Goal: Register for event/course: Register for event/course

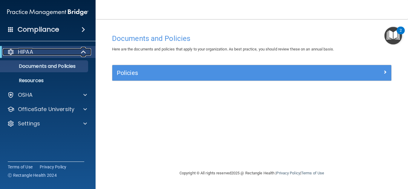
click at [64, 49] on div "HIPAA" at bounding box center [40, 51] width 74 height 7
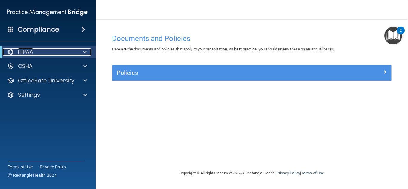
click at [64, 49] on div "HIPAA" at bounding box center [40, 51] width 74 height 7
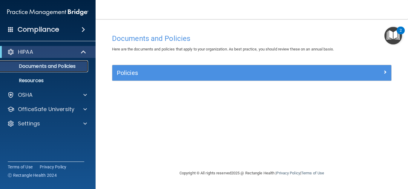
click at [60, 65] on p "Documents and Policies" at bounding box center [45, 66] width 82 height 6
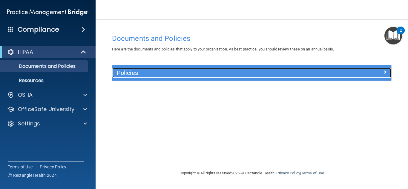
click at [385, 75] on span at bounding box center [385, 71] width 4 height 7
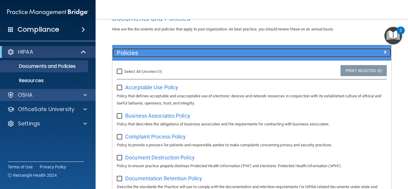
scroll to position [19, 0]
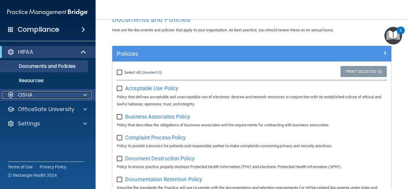
click at [80, 94] on div at bounding box center [84, 94] width 15 height 7
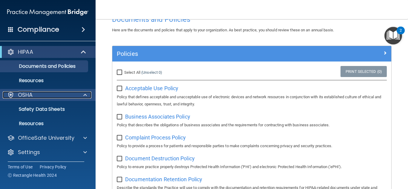
click at [77, 95] on div at bounding box center [84, 94] width 15 height 7
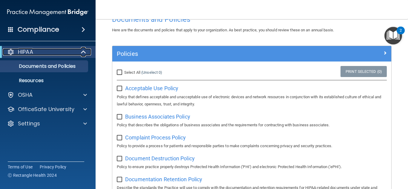
click at [84, 53] on span at bounding box center [84, 51] width 5 height 7
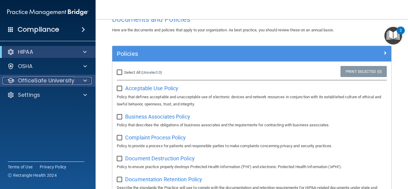
click at [86, 80] on span at bounding box center [85, 80] width 4 height 7
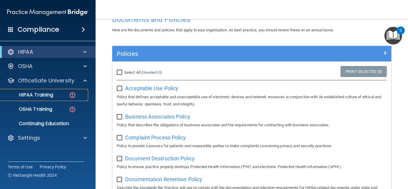
click at [39, 93] on p "HIPAA Training" at bounding box center [28, 95] width 49 height 6
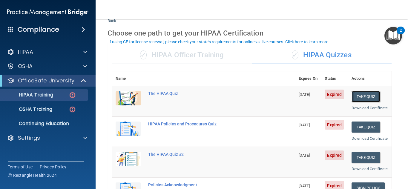
click at [357, 95] on button "Take Quiz" at bounding box center [365, 96] width 29 height 11
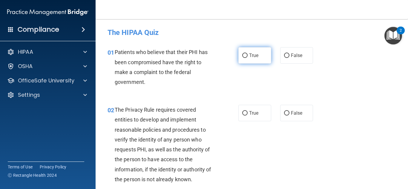
click at [249, 56] on span "True" at bounding box center [253, 56] width 9 height 6
click at [248, 56] on input "True" at bounding box center [244, 55] width 5 height 4
radio input "true"
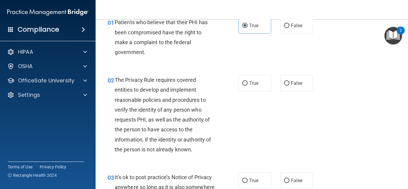
scroll to position [60, 0]
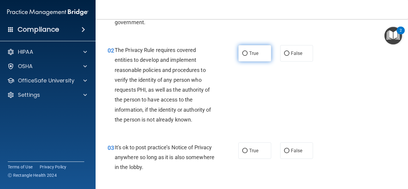
click at [249, 52] on span "True" at bounding box center [253, 53] width 9 height 6
click at [248, 52] on input "True" at bounding box center [244, 53] width 5 height 4
radio input "true"
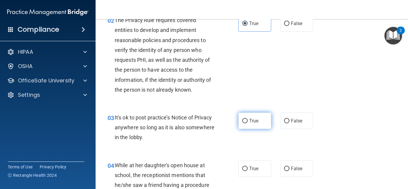
click at [258, 122] on label "True" at bounding box center [254, 121] width 33 height 16
click at [248, 122] on input "True" at bounding box center [244, 121] width 5 height 4
radio input "true"
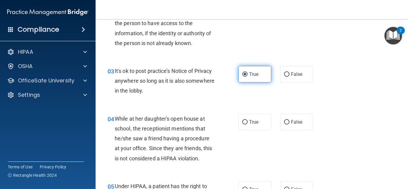
scroll to position [149, 0]
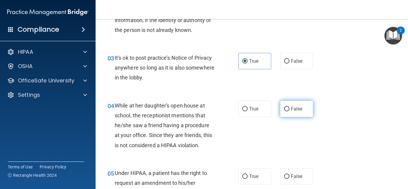
click at [296, 108] on span "False" at bounding box center [297, 109] width 12 height 6
click at [289, 108] on input "False" at bounding box center [286, 109] width 5 height 4
radio input "true"
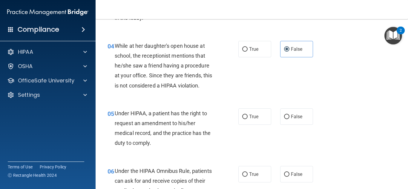
scroll to position [239, 0]
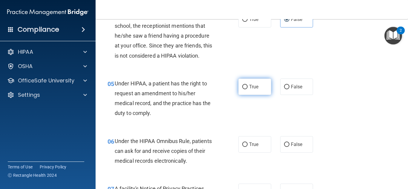
click at [256, 88] on span "True" at bounding box center [253, 87] width 9 height 6
click at [248, 88] on input "True" at bounding box center [244, 87] width 5 height 4
radio input "true"
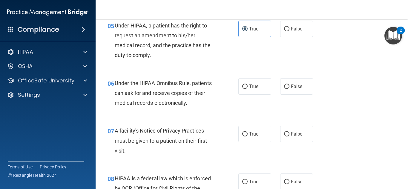
scroll to position [299, 0]
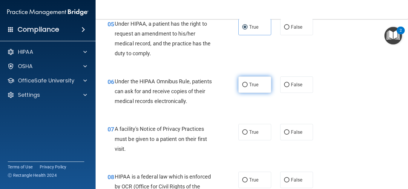
click at [252, 83] on span "True" at bounding box center [253, 85] width 9 height 6
click at [248, 83] on input "True" at bounding box center [244, 85] width 5 height 4
radio input "true"
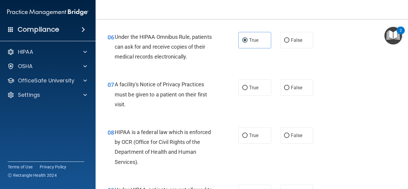
scroll to position [358, 0]
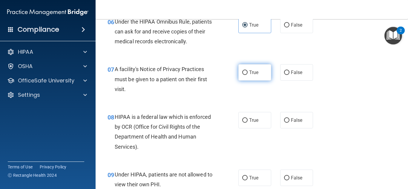
click at [258, 75] on label "True" at bounding box center [254, 72] width 33 height 16
click at [248, 75] on input "True" at bounding box center [244, 72] width 5 height 4
radio input "true"
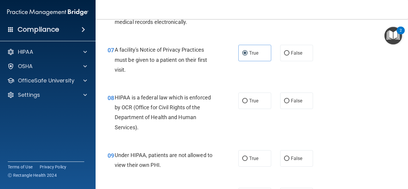
scroll to position [418, 0]
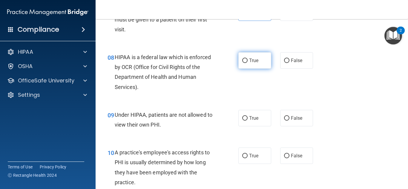
click at [256, 62] on span "True" at bounding box center [253, 61] width 9 height 6
click at [248, 62] on input "True" at bounding box center [244, 61] width 5 height 4
radio input "true"
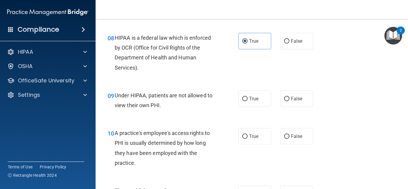
scroll to position [448, 0]
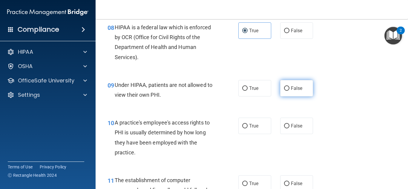
click at [296, 88] on span "False" at bounding box center [297, 88] width 12 height 6
click at [289, 88] on input "False" at bounding box center [286, 88] width 5 height 4
radio input "true"
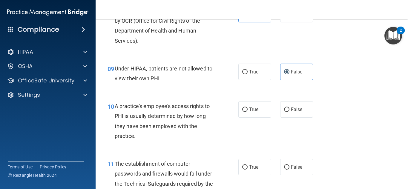
scroll to position [508, 0]
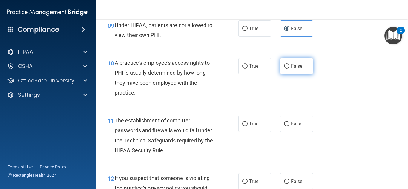
click at [284, 64] on input "False" at bounding box center [286, 66] width 5 height 4
radio input "true"
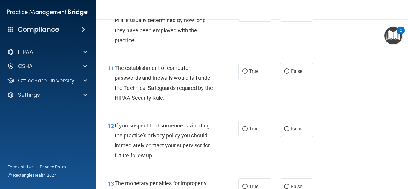
scroll to position [567, 0]
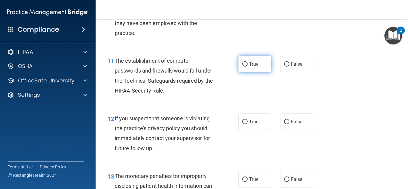
click at [262, 62] on label "True" at bounding box center [254, 64] width 33 height 16
click at [248, 62] on input "True" at bounding box center [244, 64] width 5 height 4
radio input "true"
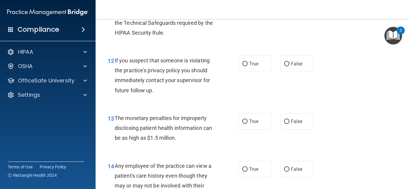
scroll to position [627, 0]
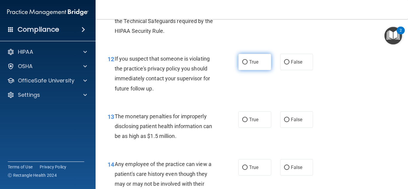
click at [258, 63] on label "True" at bounding box center [254, 62] width 33 height 16
click at [248, 63] on input "True" at bounding box center [244, 62] width 5 height 4
radio input "true"
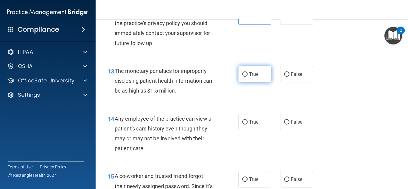
scroll to position [687, 0]
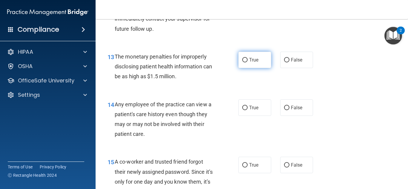
click at [254, 63] on label "True" at bounding box center [254, 60] width 33 height 16
click at [248, 62] on input "True" at bounding box center [244, 60] width 5 height 4
radio input "true"
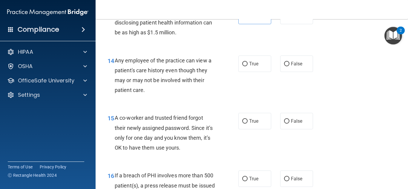
scroll to position [746, 0]
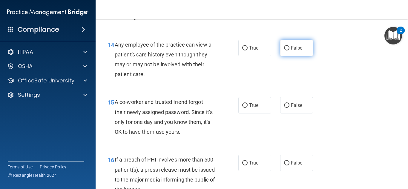
click at [284, 50] on input "False" at bounding box center [286, 48] width 5 height 4
radio input "true"
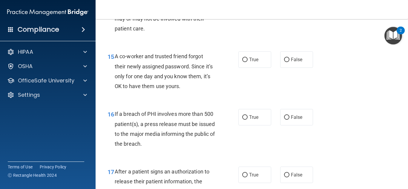
scroll to position [806, 0]
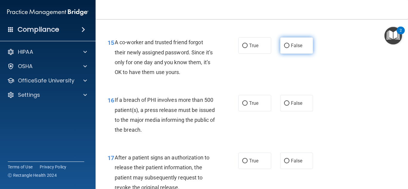
click at [283, 51] on label "False" at bounding box center [296, 45] width 33 height 16
click at [284, 48] on input "False" at bounding box center [286, 46] width 5 height 4
radio input "true"
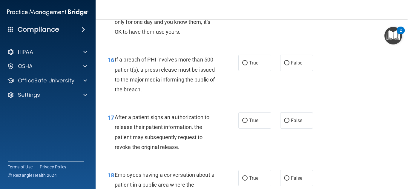
scroll to position [866, 0]
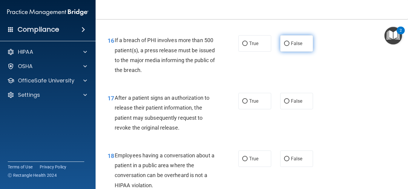
click at [288, 46] on label "False" at bounding box center [296, 43] width 33 height 16
click at [288, 46] on input "False" at bounding box center [286, 43] width 5 height 4
radio input "true"
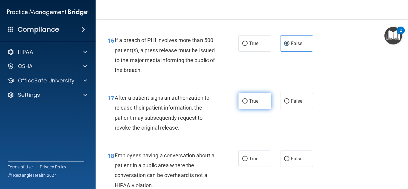
click at [261, 100] on label "True" at bounding box center [254, 101] width 33 height 16
click at [248, 100] on input "True" at bounding box center [244, 101] width 5 height 4
radio input "true"
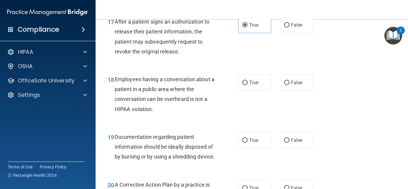
scroll to position [955, 0]
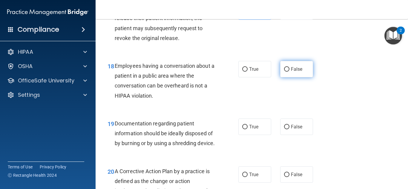
click at [286, 70] on input "False" at bounding box center [286, 69] width 5 height 4
radio input "true"
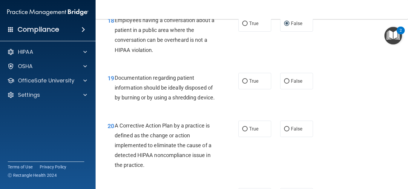
scroll to position [1015, 0]
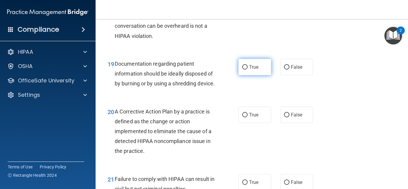
click at [253, 70] on label "True" at bounding box center [254, 67] width 33 height 16
click at [248, 70] on input "True" at bounding box center [244, 67] width 5 height 4
radio input "true"
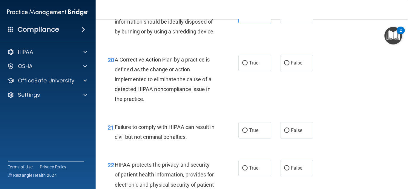
scroll to position [1075, 0]
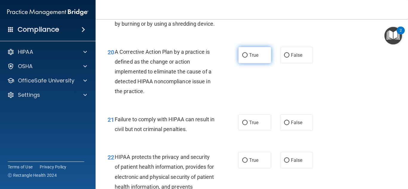
drag, startPoint x: 252, startPoint y: 67, endPoint x: 250, endPoint y: 71, distance: 4.1
click at [252, 58] on span "True" at bounding box center [253, 55] width 9 height 6
click at [248, 58] on input "True" at bounding box center [244, 55] width 5 height 4
radio input "true"
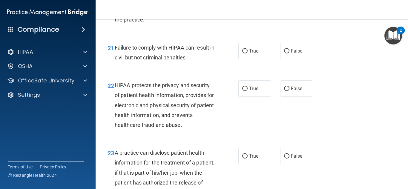
scroll to position [1164, 0]
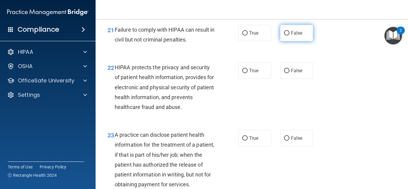
click at [291, 36] on span "False" at bounding box center [297, 33] width 12 height 6
click at [289, 36] on input "False" at bounding box center [286, 33] width 5 height 4
radio input "true"
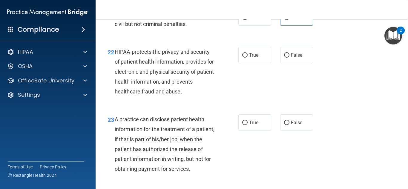
scroll to position [1194, 0]
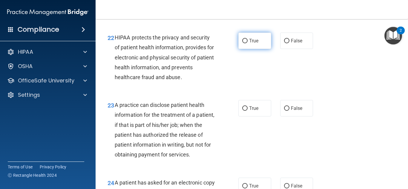
click at [257, 49] on label "True" at bounding box center [254, 41] width 33 height 16
click at [248, 43] on input "True" at bounding box center [244, 41] width 5 height 4
radio input "true"
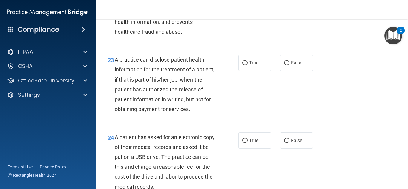
scroll to position [1254, 0]
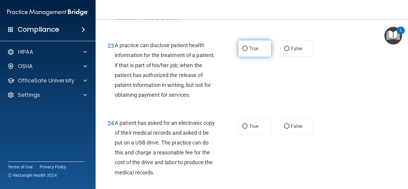
click at [262, 57] on label "True" at bounding box center [254, 48] width 33 height 16
click at [248, 51] on input "True" at bounding box center [244, 49] width 5 height 4
radio input "true"
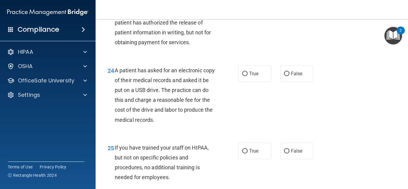
scroll to position [1343, 0]
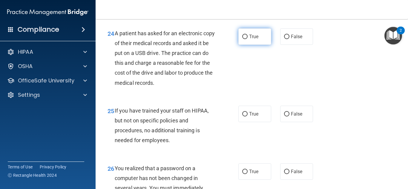
click at [254, 39] on span "True" at bounding box center [253, 37] width 9 height 6
click at [248, 39] on input "True" at bounding box center [244, 37] width 5 height 4
radio input "true"
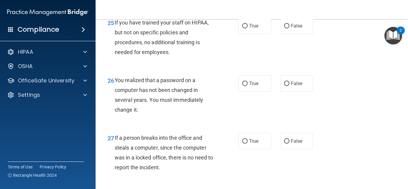
scroll to position [1433, 0]
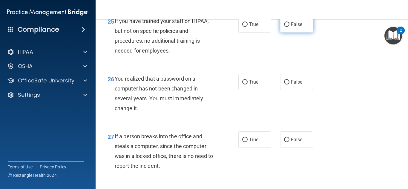
click at [298, 27] on span "False" at bounding box center [297, 24] width 12 height 6
click at [289, 27] on input "False" at bounding box center [286, 24] width 5 height 4
radio input "true"
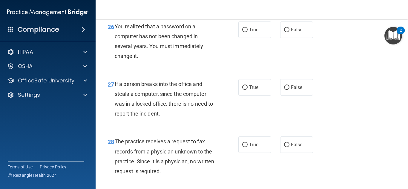
scroll to position [1493, 0]
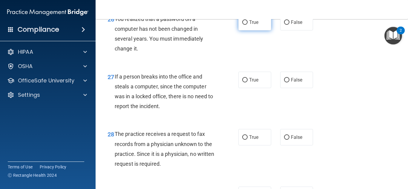
drag, startPoint x: 260, startPoint y: 45, endPoint x: 256, endPoint y: 50, distance: 5.8
click at [260, 30] on label "True" at bounding box center [254, 22] width 33 height 16
click at [248, 25] on input "True" at bounding box center [244, 22] width 5 height 4
radio input "true"
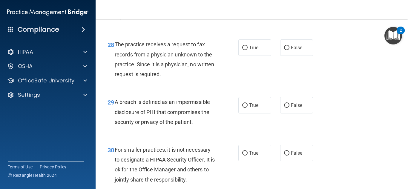
scroll to position [1552, 0]
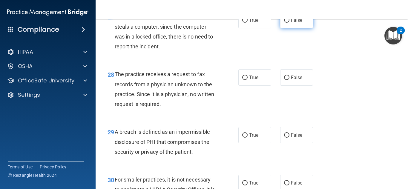
click at [301, 28] on label "False" at bounding box center [296, 20] width 33 height 16
click at [289, 23] on input "False" at bounding box center [286, 20] width 5 height 4
radio input "true"
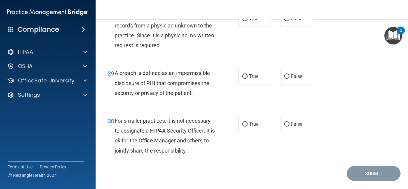
scroll to position [1612, 0]
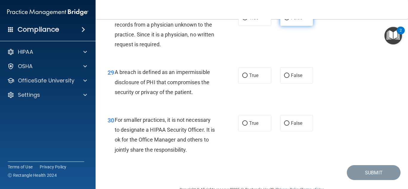
click at [293, 26] on label "False" at bounding box center [296, 18] width 33 height 16
click at [289, 20] on input "False" at bounding box center [286, 18] width 5 height 4
radio input "true"
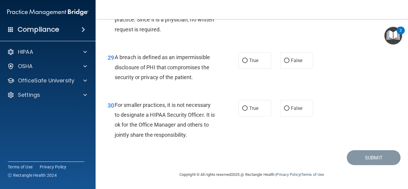
scroll to position [1647, 0]
drag, startPoint x: 259, startPoint y: 60, endPoint x: 256, endPoint y: 66, distance: 6.8
click at [259, 61] on label "True" at bounding box center [254, 60] width 33 height 16
click at [248, 61] on input "True" at bounding box center [244, 61] width 5 height 4
radio input "true"
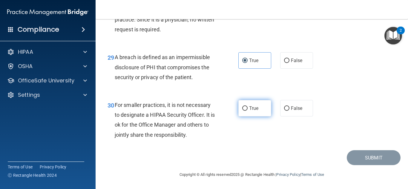
click at [250, 108] on span "True" at bounding box center [253, 108] width 9 height 6
click at [248, 108] on input "True" at bounding box center [244, 108] width 5 height 4
radio input "true"
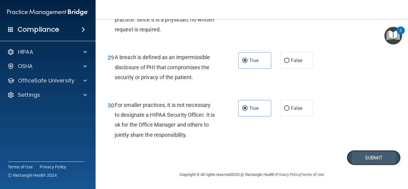
click at [366, 155] on button "Submit" at bounding box center [374, 157] width 54 height 15
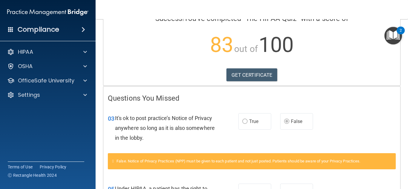
scroll to position [60, 0]
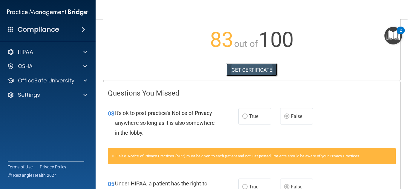
click at [248, 69] on link "GET CERTIFICATE" at bounding box center [251, 69] width 51 height 13
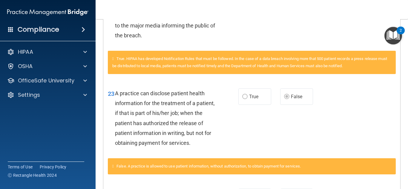
scroll to position [430, 0]
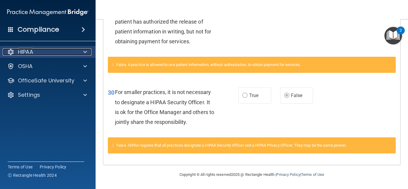
click at [84, 50] on span at bounding box center [85, 51] width 4 height 7
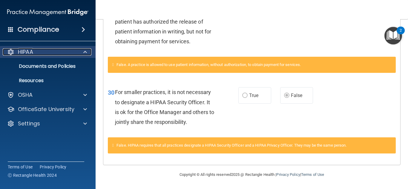
click at [84, 50] on span at bounding box center [85, 51] width 4 height 7
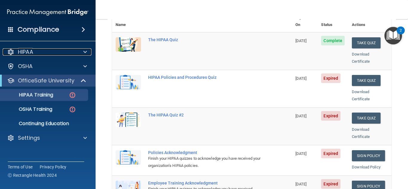
scroll to position [90, 0]
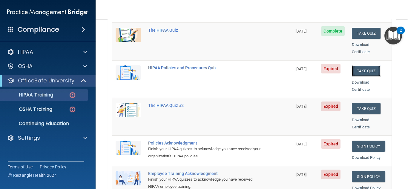
click at [353, 65] on button "Take Quiz" at bounding box center [366, 70] width 29 height 11
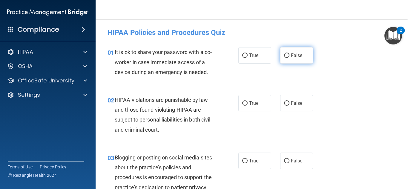
click at [291, 53] on span "False" at bounding box center [297, 56] width 12 height 6
click at [289, 53] on input "False" at bounding box center [286, 55] width 5 height 4
radio input "true"
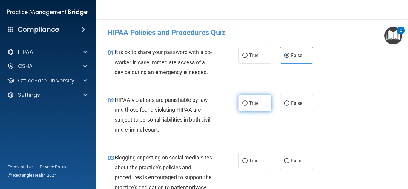
click at [251, 102] on span "True" at bounding box center [253, 103] width 9 height 6
click at [248, 102] on input "True" at bounding box center [244, 103] width 5 height 4
radio input "true"
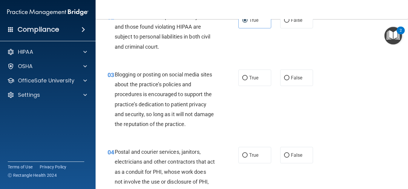
scroll to position [90, 0]
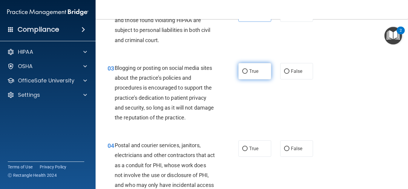
click at [250, 74] on label "True" at bounding box center [254, 71] width 33 height 16
click at [248, 74] on input "True" at bounding box center [244, 71] width 5 height 4
radio input "true"
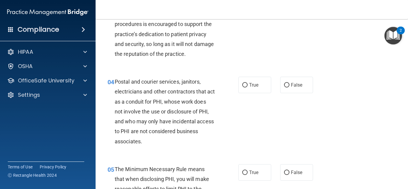
scroll to position [179, 0]
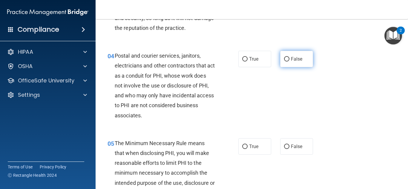
click at [297, 56] on label "False" at bounding box center [296, 59] width 33 height 16
click at [289, 57] on input "False" at bounding box center [286, 59] width 5 height 4
radio input "true"
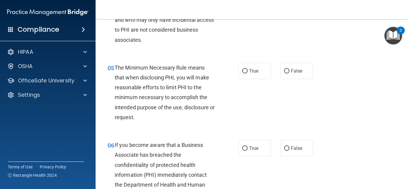
scroll to position [269, 0]
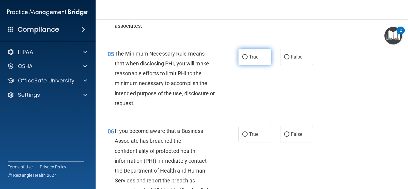
click at [255, 61] on label "True" at bounding box center [254, 57] width 33 height 16
click at [248, 59] on input "True" at bounding box center [244, 57] width 5 height 4
radio input "true"
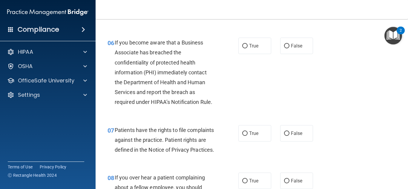
scroll to position [358, 0]
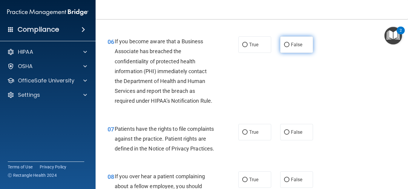
click at [298, 44] on span "False" at bounding box center [297, 45] width 12 height 6
click at [289, 44] on input "False" at bounding box center [286, 45] width 5 height 4
radio input "true"
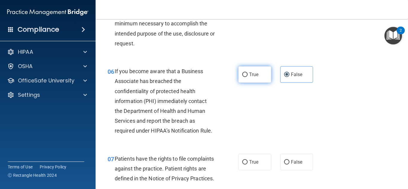
click at [255, 72] on span "True" at bounding box center [253, 75] width 9 height 6
click at [248, 73] on input "True" at bounding box center [244, 75] width 5 height 4
radio input "true"
radio input "false"
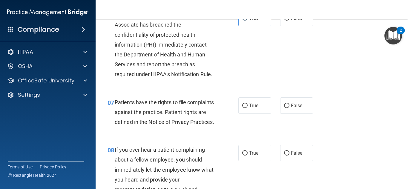
scroll to position [418, 0]
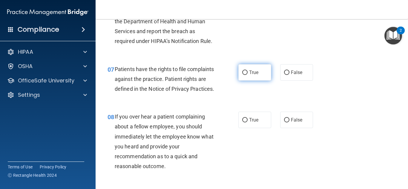
click at [255, 77] on label "True" at bounding box center [254, 72] width 33 height 16
click at [248, 75] on input "True" at bounding box center [244, 72] width 5 height 4
radio input "true"
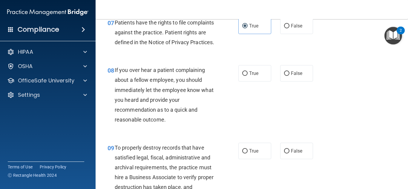
scroll to position [478, 0]
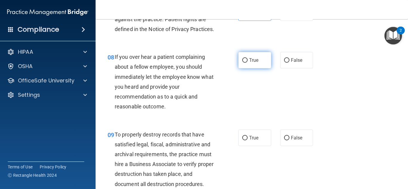
click at [258, 68] on label "True" at bounding box center [254, 60] width 33 height 16
click at [248, 63] on input "True" at bounding box center [244, 60] width 5 height 4
radio input "true"
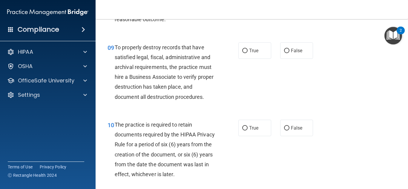
scroll to position [567, 0]
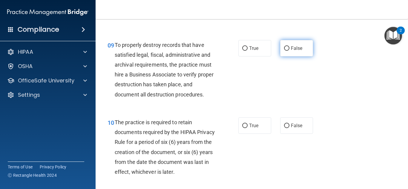
click at [284, 56] on label "False" at bounding box center [296, 48] width 33 height 16
click at [284, 51] on input "False" at bounding box center [286, 48] width 5 height 4
radio input "true"
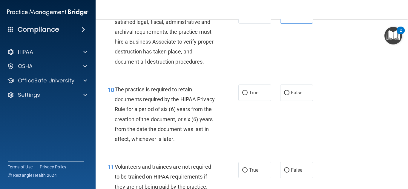
scroll to position [627, 0]
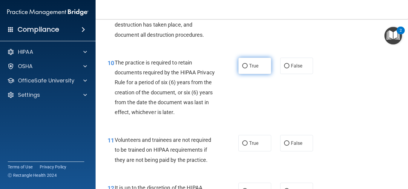
click at [251, 69] on span "True" at bounding box center [253, 66] width 9 height 6
click at [248, 68] on input "True" at bounding box center [244, 66] width 5 height 4
radio input "true"
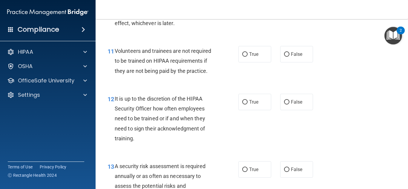
scroll to position [717, 0]
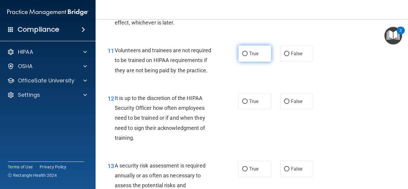
click at [256, 62] on label "True" at bounding box center [254, 53] width 33 height 16
click at [248, 56] on input "True" at bounding box center [244, 54] width 5 height 4
radio input "true"
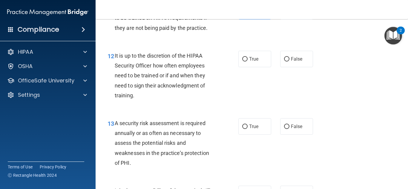
scroll to position [776, 0]
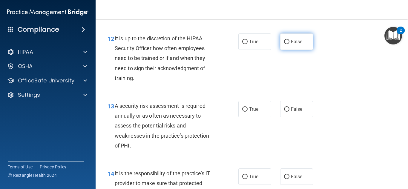
click at [299, 44] on span "False" at bounding box center [297, 42] width 12 height 6
click at [289, 44] on input "False" at bounding box center [286, 42] width 5 height 4
radio input "true"
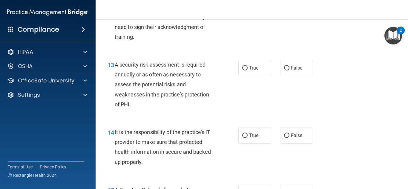
scroll to position [836, 0]
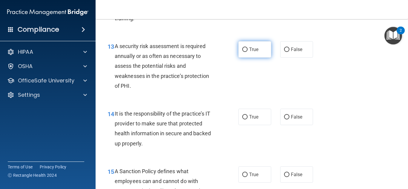
click at [254, 58] on label "True" at bounding box center [254, 49] width 33 height 16
click at [248, 52] on input "True" at bounding box center [244, 49] width 5 height 4
radio input "true"
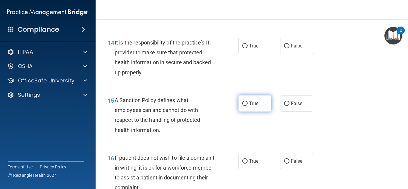
scroll to position [926, 0]
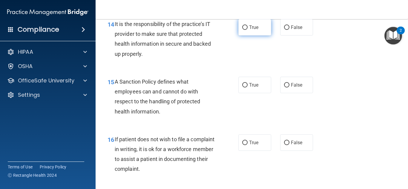
click at [258, 36] on label "True" at bounding box center [254, 27] width 33 height 16
click at [248, 30] on input "True" at bounding box center [244, 27] width 5 height 4
radio input "true"
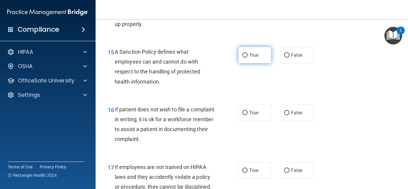
click at [250, 58] on span "True" at bounding box center [253, 55] width 9 height 6
click at [248, 58] on input "True" at bounding box center [244, 55] width 5 height 4
radio input "true"
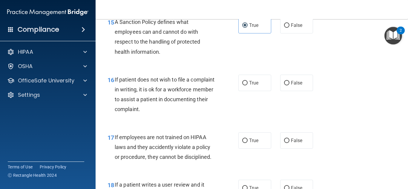
scroll to position [1015, 0]
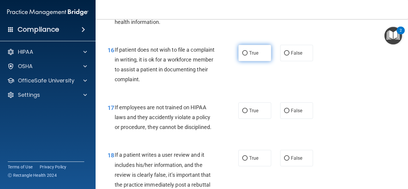
click at [253, 61] on label "True" at bounding box center [254, 53] width 33 height 16
click at [248, 56] on input "True" at bounding box center [244, 53] width 5 height 4
radio input "true"
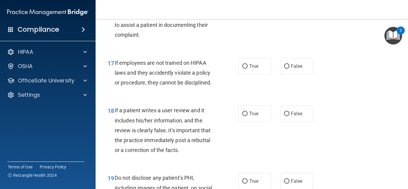
scroll to position [1075, 0]
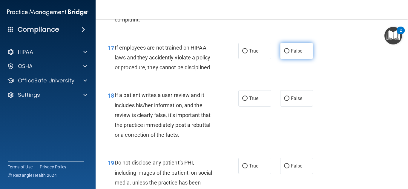
click at [284, 53] on input "False" at bounding box center [286, 51] width 5 height 4
radio input "true"
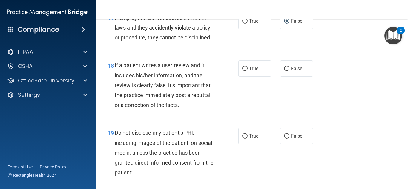
scroll to position [1134, 0]
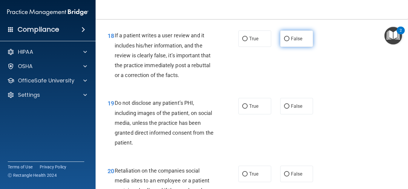
click at [284, 41] on input "False" at bounding box center [286, 39] width 5 height 4
radio input "true"
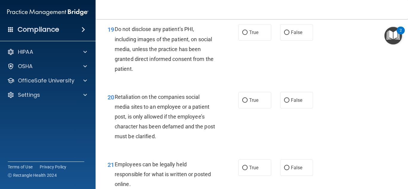
scroll to position [1194, 0]
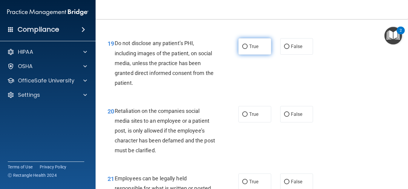
click at [262, 55] on label "True" at bounding box center [254, 46] width 33 height 16
click at [248, 49] on input "True" at bounding box center [244, 46] width 5 height 4
radio input "true"
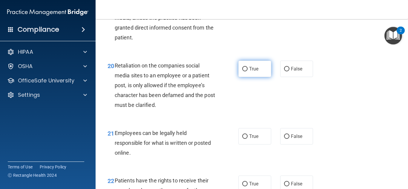
scroll to position [1254, 0]
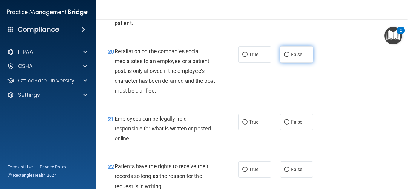
click at [292, 57] on span "False" at bounding box center [297, 55] width 12 height 6
click at [289, 57] on input "False" at bounding box center [286, 55] width 5 height 4
radio input "true"
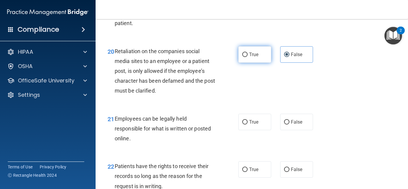
click at [255, 57] on span "True" at bounding box center [253, 55] width 9 height 6
click at [248, 57] on input "True" at bounding box center [244, 55] width 5 height 4
radio input "true"
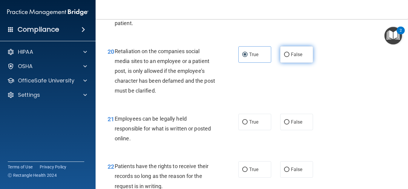
click at [291, 57] on span "False" at bounding box center [297, 55] width 12 height 6
click at [289, 57] on input "False" at bounding box center [286, 55] width 5 height 4
radio input "true"
radio input "false"
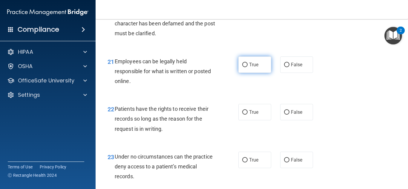
scroll to position [1314, 0]
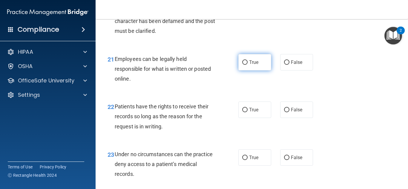
click at [255, 70] on label "True" at bounding box center [254, 62] width 33 height 16
click at [248, 65] on input "True" at bounding box center [244, 62] width 5 height 4
radio input "true"
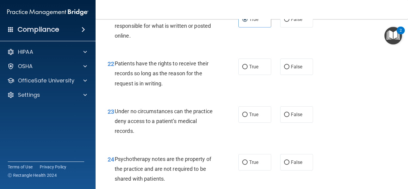
scroll to position [1373, 0]
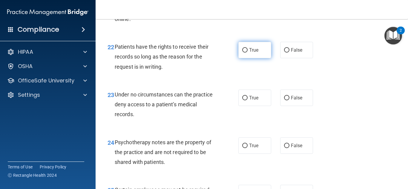
click at [256, 58] on label "True" at bounding box center [254, 50] width 33 height 16
click at [248, 53] on input "True" at bounding box center [244, 50] width 5 height 4
radio input "true"
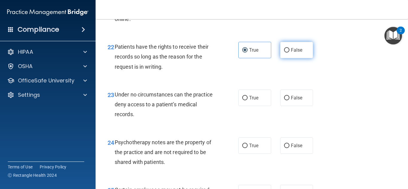
click at [298, 53] on span "False" at bounding box center [297, 50] width 12 height 6
click at [289, 53] on input "False" at bounding box center [286, 50] width 5 height 4
radio input "true"
radio input "false"
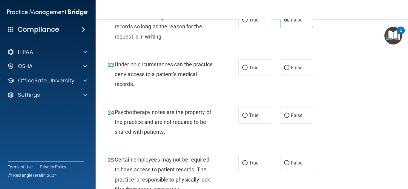
scroll to position [1403, 0]
click at [294, 76] on label "False" at bounding box center [296, 68] width 33 height 16
click at [289, 70] on input "False" at bounding box center [286, 68] width 5 height 4
radio input "true"
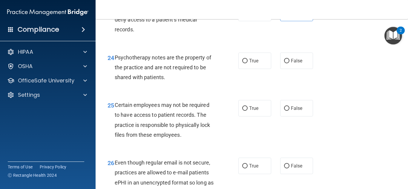
scroll to position [1463, 0]
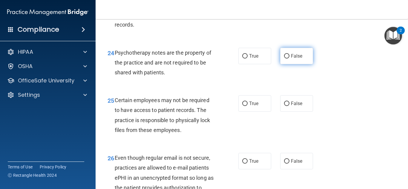
click at [293, 59] on span "False" at bounding box center [297, 56] width 12 height 6
click at [289, 59] on input "False" at bounding box center [286, 56] width 5 height 4
radio input "true"
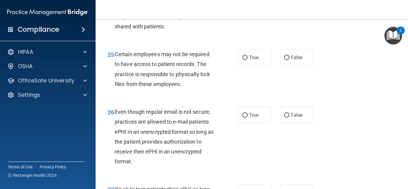
scroll to position [1523, 0]
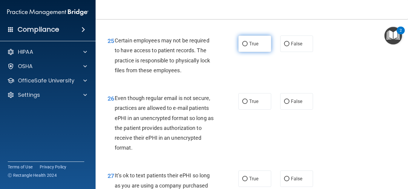
click at [264, 52] on label "True" at bounding box center [254, 44] width 33 height 16
click at [248, 46] on input "True" at bounding box center [244, 44] width 5 height 4
radio input "true"
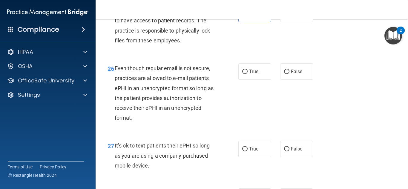
scroll to position [1582, 0]
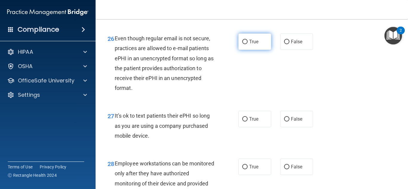
click at [258, 49] on label "True" at bounding box center [254, 41] width 33 height 16
click at [248, 44] on input "True" at bounding box center [244, 42] width 5 height 4
radio input "true"
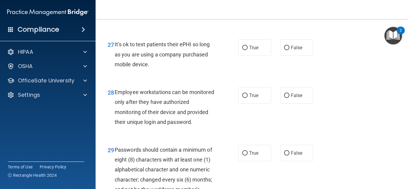
scroll to position [1672, 0]
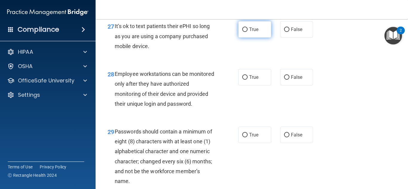
click at [264, 38] on label "True" at bounding box center [254, 29] width 33 height 16
click at [248, 32] on input "True" at bounding box center [244, 29] width 5 height 4
radio input "true"
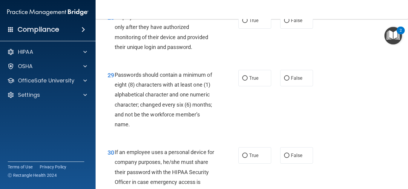
scroll to position [1732, 0]
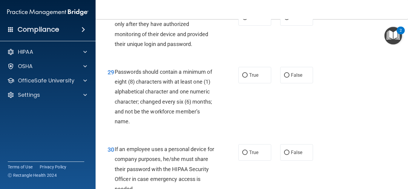
drag, startPoint x: 290, startPoint y: 30, endPoint x: 273, endPoint y: 55, distance: 30.8
click at [290, 26] on label "False" at bounding box center [296, 17] width 33 height 16
click at [289, 20] on input "False" at bounding box center [286, 18] width 5 height 4
radio input "true"
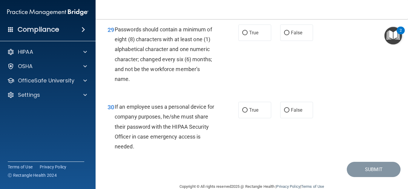
scroll to position [1791, 0]
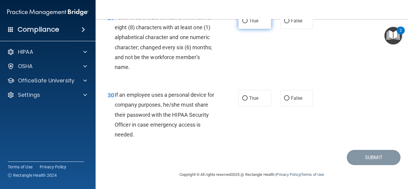
click at [258, 29] on label "True" at bounding box center [254, 21] width 33 height 16
click at [248, 23] on input "True" at bounding box center [244, 21] width 5 height 4
radio input "true"
click at [291, 95] on label "False" at bounding box center [296, 98] width 33 height 16
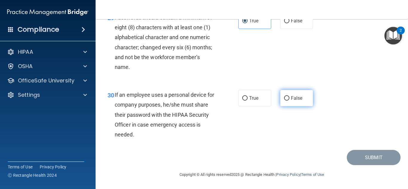
click at [289, 96] on input "False" at bounding box center [286, 98] width 5 height 4
radio input "true"
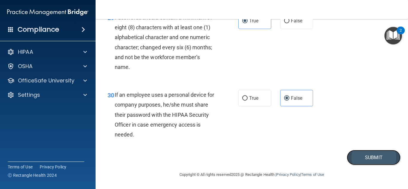
click at [359, 156] on button "Submit" at bounding box center [374, 157] width 54 height 15
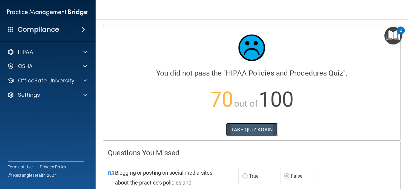
click at [240, 130] on button "TAKE QUIZ AGAIN" at bounding box center [252, 129] width 52 height 13
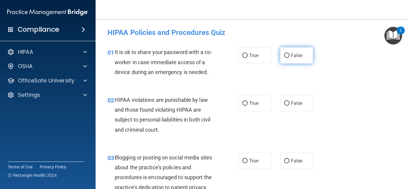
click at [288, 54] on label "False" at bounding box center [296, 55] width 33 height 16
click at [288, 54] on input "False" at bounding box center [286, 55] width 5 height 4
radio input "true"
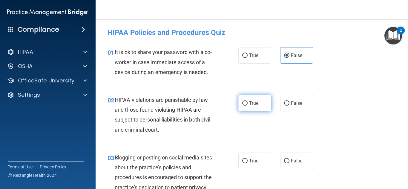
click at [251, 103] on span "True" at bounding box center [253, 103] width 9 height 6
click at [248, 103] on input "True" at bounding box center [244, 103] width 5 height 4
radio input "true"
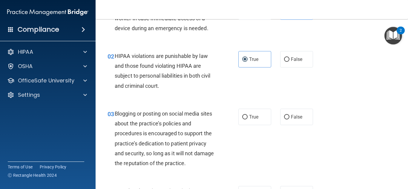
scroll to position [60, 0]
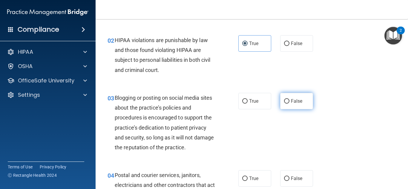
click at [280, 99] on label "False" at bounding box center [296, 101] width 33 height 16
click at [284, 99] on input "False" at bounding box center [286, 101] width 5 height 4
radio input "true"
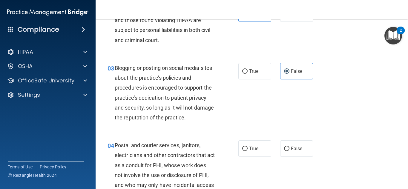
scroll to position [119, 0]
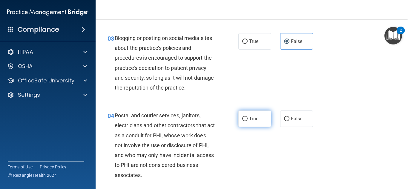
click at [257, 122] on label "True" at bounding box center [254, 118] width 33 height 16
click at [248, 121] on input "True" at bounding box center [244, 119] width 5 height 4
radio input "true"
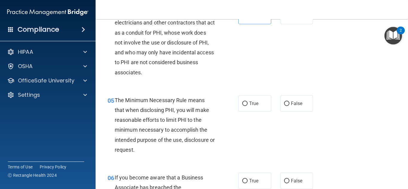
scroll to position [239, 0]
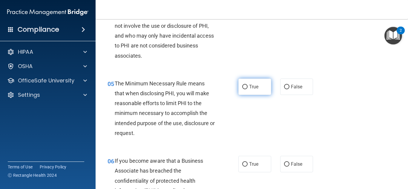
click at [249, 85] on span "True" at bounding box center [253, 87] width 9 height 6
click at [248, 85] on input "True" at bounding box center [244, 87] width 5 height 4
radio input "true"
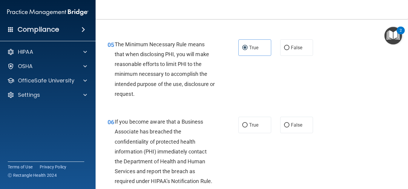
scroll to position [299, 0]
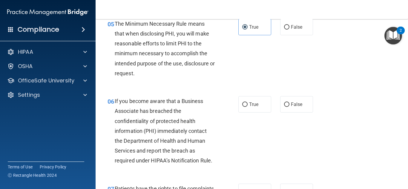
drag, startPoint x: 287, startPoint y: 109, endPoint x: 284, endPoint y: 113, distance: 5.1
click at [286, 109] on label "False" at bounding box center [296, 104] width 33 height 16
click at [286, 107] on input "False" at bounding box center [286, 104] width 5 height 4
radio input "true"
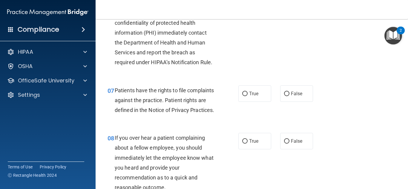
scroll to position [418, 0]
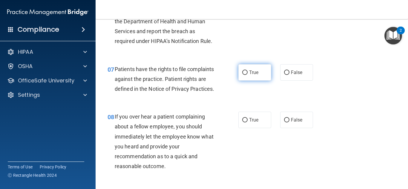
click at [252, 74] on span "True" at bounding box center [253, 73] width 9 height 6
click at [248, 74] on input "True" at bounding box center [244, 72] width 5 height 4
radio input "true"
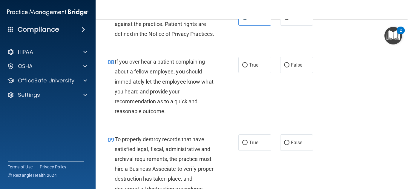
scroll to position [478, 0]
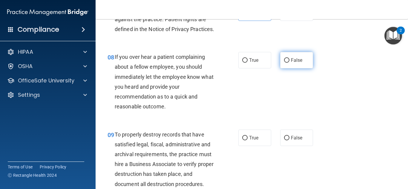
drag, startPoint x: 293, startPoint y: 69, endPoint x: 290, endPoint y: 71, distance: 3.4
click at [292, 63] on span "False" at bounding box center [297, 60] width 12 height 6
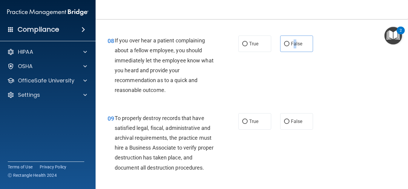
scroll to position [508, 0]
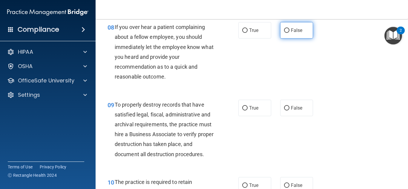
click at [288, 39] on label "False" at bounding box center [296, 30] width 33 height 16
click at [288, 33] on input "False" at bounding box center [286, 30] width 5 height 4
radio input "true"
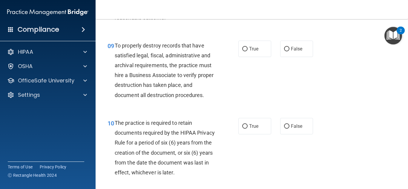
scroll to position [567, 0]
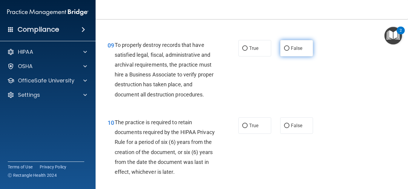
click at [298, 55] on label "False" at bounding box center [296, 48] width 33 height 16
click at [289, 51] on input "False" at bounding box center [286, 48] width 5 height 4
radio input "true"
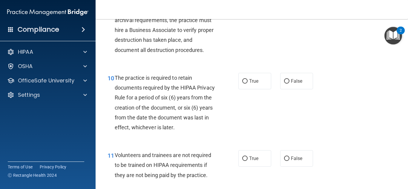
scroll to position [627, 0]
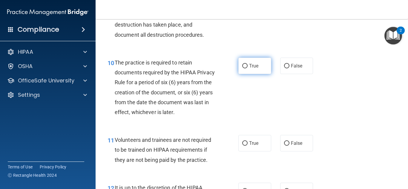
click at [252, 69] on span "True" at bounding box center [253, 66] width 9 height 6
click at [248, 68] on input "True" at bounding box center [244, 66] width 5 height 4
radio input "true"
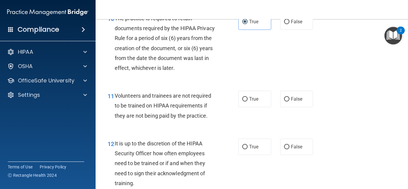
scroll to position [687, 0]
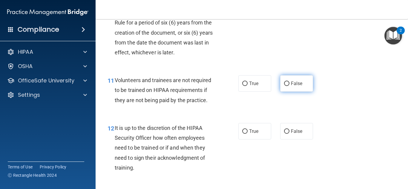
click at [286, 86] on input "False" at bounding box center [286, 84] width 5 height 4
radio input "true"
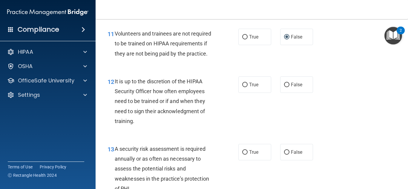
scroll to position [746, 0]
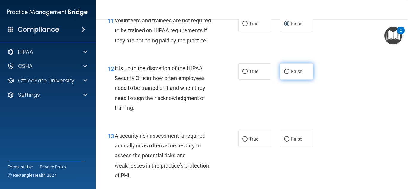
click at [291, 80] on label "False" at bounding box center [296, 71] width 33 height 16
click at [289, 74] on input "False" at bounding box center [286, 72] width 5 height 4
radio input "true"
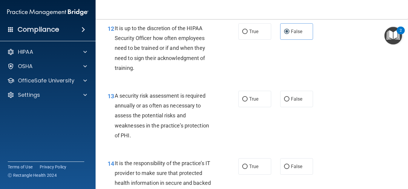
scroll to position [806, 0]
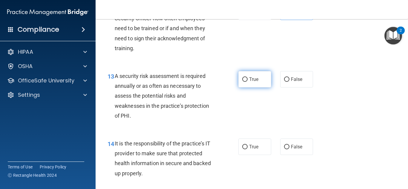
click at [261, 87] on label "True" at bounding box center [254, 79] width 33 height 16
click at [248, 82] on input "True" at bounding box center [244, 79] width 5 height 4
radio input "true"
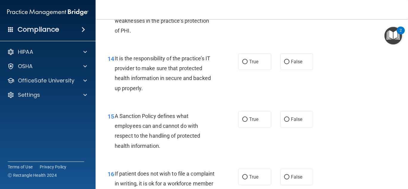
scroll to position [896, 0]
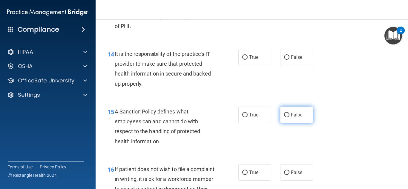
click at [291, 118] on span "False" at bounding box center [297, 115] width 12 height 6
click at [289, 117] on input "False" at bounding box center [286, 115] width 5 height 4
radio input "true"
click at [291, 118] on span "False" at bounding box center [297, 115] width 12 height 6
click at [289, 117] on input "False" at bounding box center [286, 115] width 5 height 4
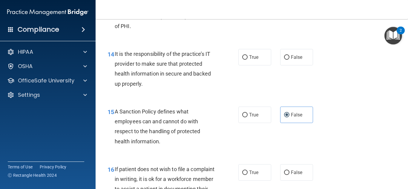
drag, startPoint x: 286, startPoint y: 69, endPoint x: 282, endPoint y: 82, distance: 13.2
click at [286, 65] on label "False" at bounding box center [296, 57] width 33 height 16
click at [286, 60] on input "False" at bounding box center [286, 57] width 5 height 4
radio input "true"
click at [252, 118] on span "True" at bounding box center [253, 115] width 9 height 6
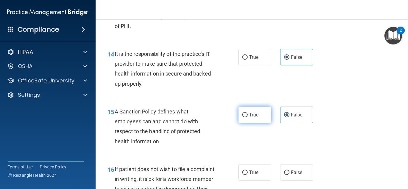
click at [248, 117] on input "True" at bounding box center [244, 115] width 5 height 4
radio input "true"
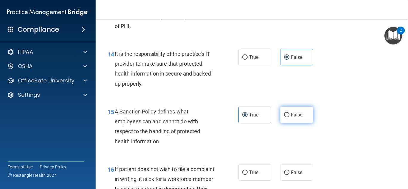
click at [291, 118] on span "False" at bounding box center [297, 115] width 12 height 6
click at [289, 117] on input "False" at bounding box center [286, 115] width 5 height 4
radio input "true"
radio input "false"
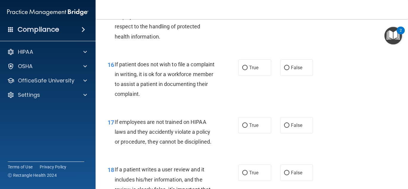
scroll to position [1015, 0]
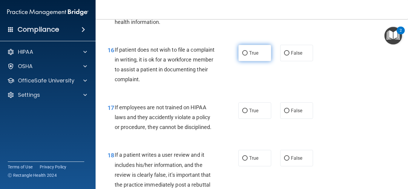
click at [245, 56] on input "True" at bounding box center [244, 53] width 5 height 4
radio input "true"
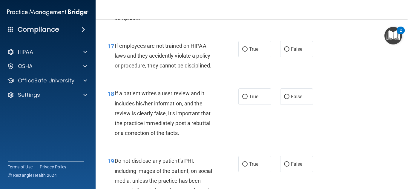
scroll to position [1075, 0]
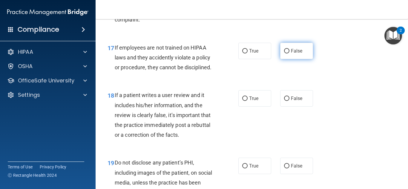
click at [300, 59] on label "False" at bounding box center [296, 51] width 33 height 16
click at [289, 53] on input "False" at bounding box center [286, 51] width 5 height 4
radio input "true"
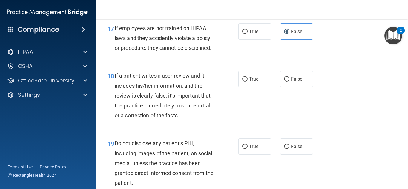
scroll to position [1105, 0]
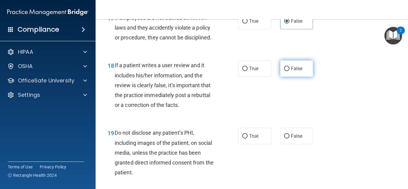
click at [283, 73] on label "False" at bounding box center [296, 68] width 33 height 16
click at [284, 71] on input "False" at bounding box center [286, 69] width 5 height 4
radio input "true"
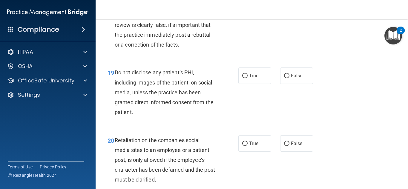
scroll to position [1194, 0]
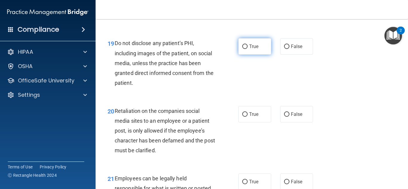
click at [256, 49] on span "True" at bounding box center [253, 47] width 9 height 6
click at [248, 49] on input "True" at bounding box center [244, 46] width 5 height 4
radio input "true"
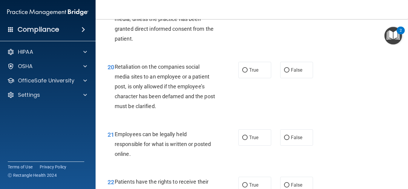
scroll to position [1254, 0]
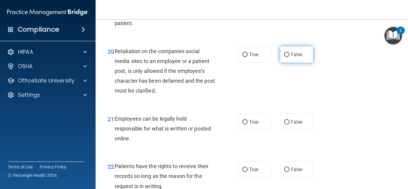
drag, startPoint x: 287, startPoint y: 62, endPoint x: 285, endPoint y: 65, distance: 4.1
click at [287, 63] on label "False" at bounding box center [296, 54] width 33 height 16
click at [287, 57] on input "False" at bounding box center [286, 55] width 5 height 4
radio input "true"
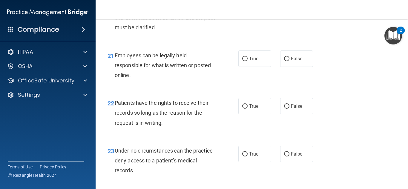
scroll to position [1343, 0]
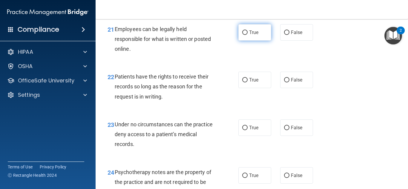
click at [257, 39] on label "True" at bounding box center [254, 32] width 33 height 16
click at [248, 35] on input "True" at bounding box center [244, 32] width 5 height 4
radio input "true"
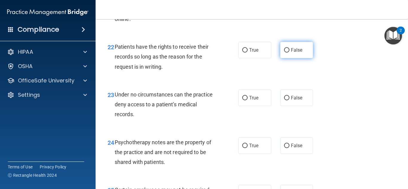
click at [288, 58] on label "False" at bounding box center [296, 50] width 33 height 16
click at [288, 53] on input "False" at bounding box center [286, 50] width 5 height 4
radio input "true"
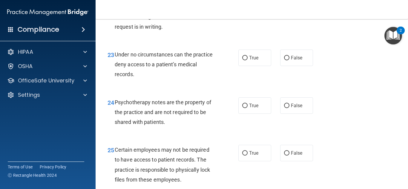
scroll to position [1433, 0]
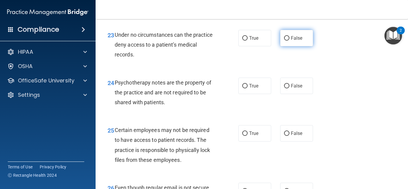
click at [292, 41] on span "False" at bounding box center [297, 38] width 12 height 6
click at [289, 41] on input "False" at bounding box center [286, 38] width 5 height 4
radio input "true"
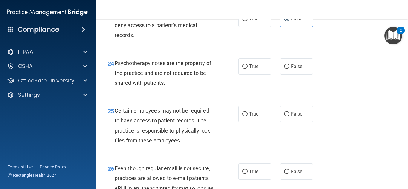
scroll to position [1463, 0]
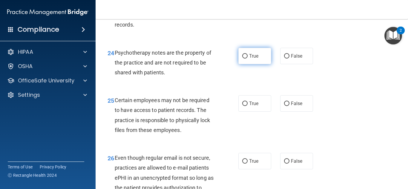
click at [259, 64] on label "True" at bounding box center [254, 56] width 33 height 16
click at [248, 59] on input "True" at bounding box center [244, 56] width 5 height 4
radio input "true"
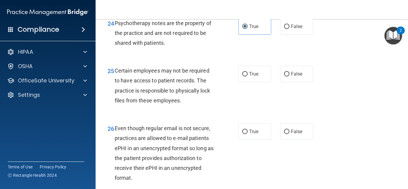
scroll to position [1523, 0]
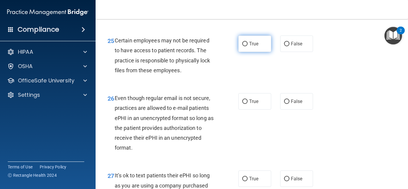
click at [252, 47] on span "True" at bounding box center [253, 44] width 9 height 6
click at [248, 46] on input "True" at bounding box center [244, 44] width 5 height 4
radio input "true"
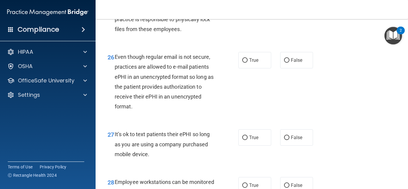
scroll to position [1582, 0]
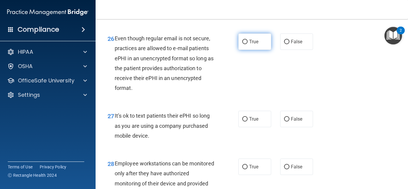
click at [248, 48] on label "True" at bounding box center [254, 41] width 33 height 16
click at [248, 44] on input "True" at bounding box center [244, 42] width 5 height 4
radio input "true"
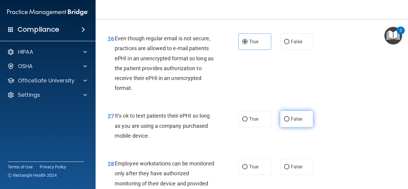
click at [291, 122] on span "False" at bounding box center [297, 119] width 12 height 6
click at [289, 122] on input "False" at bounding box center [286, 119] width 5 height 4
radio input "true"
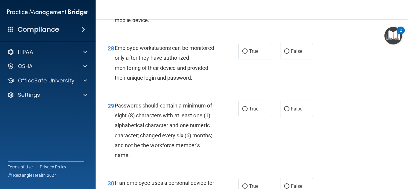
scroll to position [1702, 0]
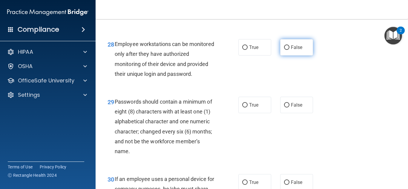
click at [286, 50] on input "False" at bounding box center [286, 47] width 5 height 4
radio input "true"
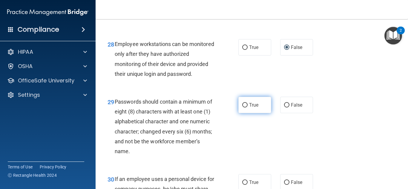
click at [255, 113] on label "True" at bounding box center [254, 105] width 33 height 16
click at [248, 107] on input "True" at bounding box center [244, 105] width 5 height 4
radio input "true"
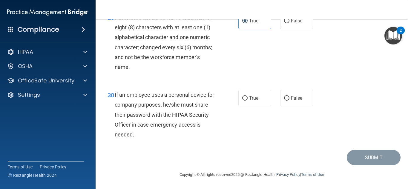
scroll to position [1806, 0]
click at [288, 92] on label "False" at bounding box center [296, 98] width 33 height 16
click at [288, 96] on input "False" at bounding box center [286, 98] width 5 height 4
radio input "true"
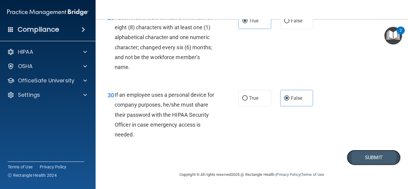
click at [367, 154] on button "Submit" at bounding box center [374, 157] width 54 height 15
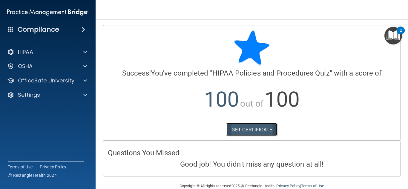
click at [249, 125] on link "GET CERTIFICATE" at bounding box center [251, 129] width 51 height 13
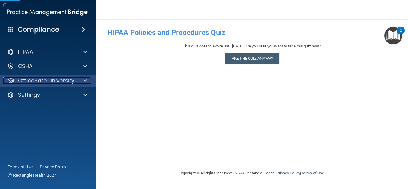
click at [61, 82] on p "OfficeSafe University" at bounding box center [46, 80] width 56 height 7
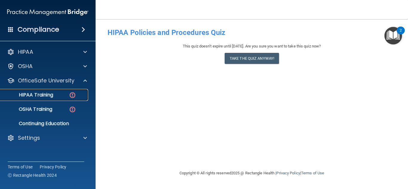
click at [54, 92] on div "HIPAA Training" at bounding box center [45, 95] width 82 height 6
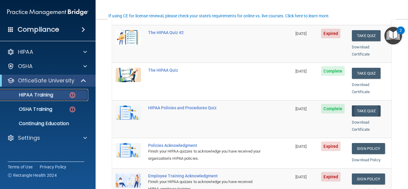
scroll to position [90, 0]
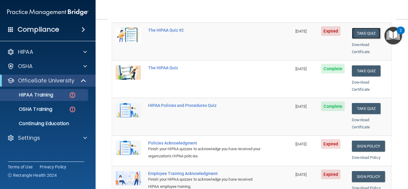
click at [365, 28] on button "Take Quiz" at bounding box center [366, 33] width 29 height 11
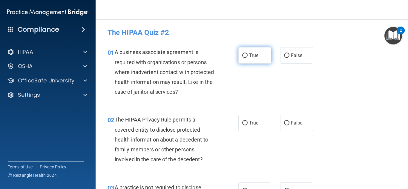
click at [253, 55] on span "True" at bounding box center [253, 56] width 9 height 6
click at [248, 55] on input "True" at bounding box center [244, 55] width 5 height 4
radio input "true"
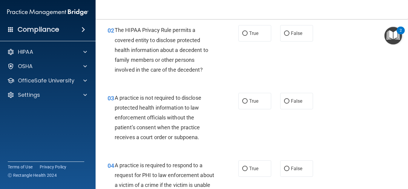
scroll to position [60, 0]
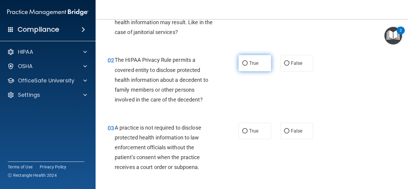
click at [257, 64] on label "True" at bounding box center [254, 63] width 33 height 16
click at [248, 64] on input "True" at bounding box center [244, 63] width 5 height 4
radio input "true"
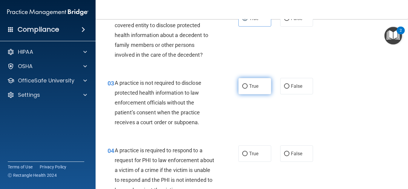
scroll to position [119, 0]
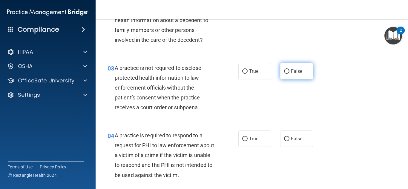
click at [300, 76] on label "False" at bounding box center [296, 71] width 33 height 16
click at [289, 74] on input "False" at bounding box center [286, 71] width 5 height 4
radio input "true"
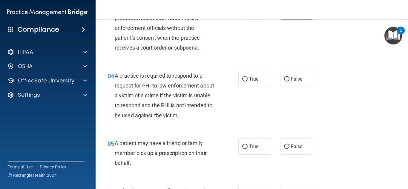
scroll to position [209, 0]
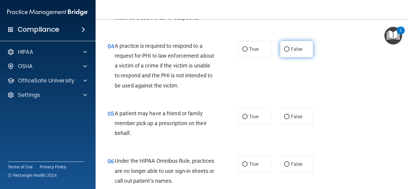
click at [284, 50] on input "False" at bounding box center [286, 49] width 5 height 4
radio input "true"
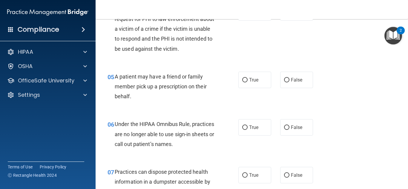
scroll to position [269, 0]
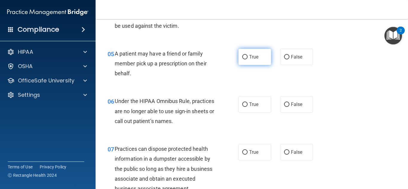
click at [252, 62] on label "True" at bounding box center [254, 57] width 33 height 16
click at [248, 59] on input "True" at bounding box center [244, 57] width 5 height 4
radio input "true"
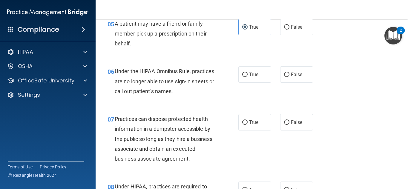
scroll to position [328, 0]
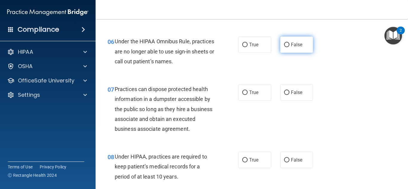
click at [293, 44] on span "False" at bounding box center [297, 45] width 12 height 6
click at [289, 44] on input "False" at bounding box center [286, 45] width 5 height 4
radio input "true"
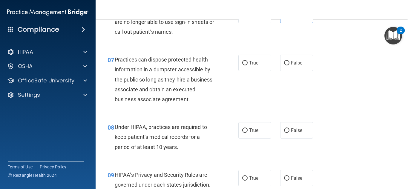
scroll to position [358, 0]
click at [296, 61] on span "False" at bounding box center [297, 63] width 12 height 6
click at [289, 61] on input "False" at bounding box center [286, 63] width 5 height 4
radio input "true"
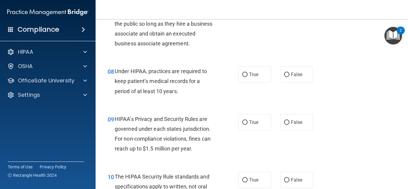
scroll to position [448, 0]
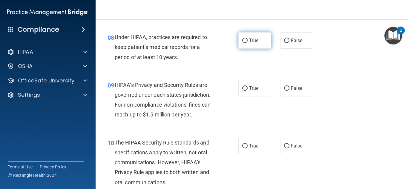
click at [254, 49] on label "True" at bounding box center [254, 40] width 33 height 16
click at [248, 43] on input "True" at bounding box center [244, 41] width 5 height 4
radio input "true"
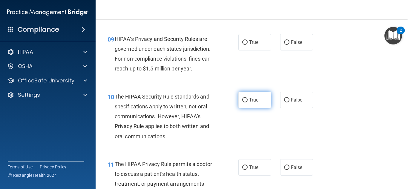
scroll to position [508, 0]
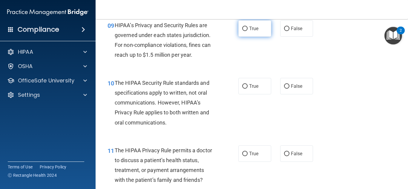
click at [256, 30] on span "True" at bounding box center [253, 29] width 9 height 6
click at [248, 30] on input "True" at bounding box center [244, 29] width 5 height 4
radio input "true"
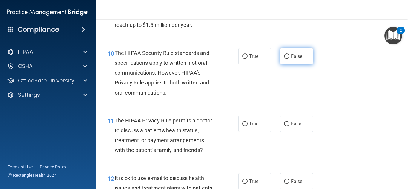
click at [293, 59] on label "False" at bounding box center [296, 56] width 33 height 16
click at [289, 59] on input "False" at bounding box center [286, 56] width 5 height 4
radio input "true"
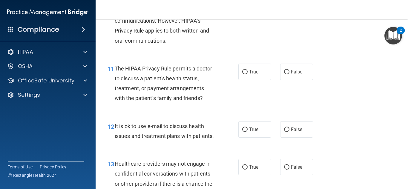
scroll to position [597, 0]
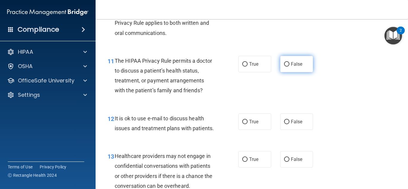
click at [293, 59] on label "False" at bounding box center [296, 64] width 33 height 16
click at [289, 62] on input "False" at bounding box center [286, 64] width 5 height 4
radio input "true"
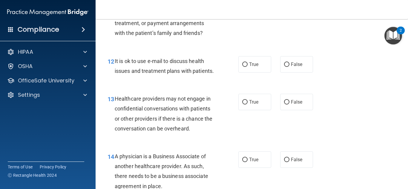
scroll to position [657, 0]
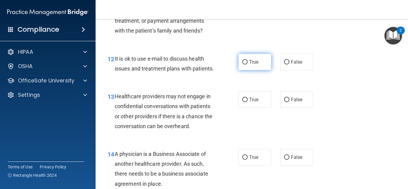
click at [253, 68] on label "True" at bounding box center [254, 62] width 33 height 16
click at [248, 64] on input "True" at bounding box center [244, 62] width 5 height 4
radio input "true"
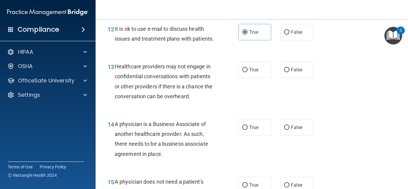
scroll to position [717, 0]
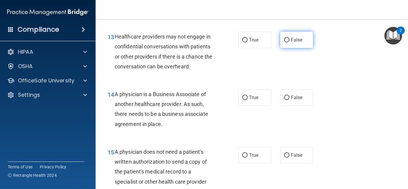
click at [287, 48] on label "False" at bounding box center [296, 40] width 33 height 16
click at [287, 42] on input "False" at bounding box center [286, 40] width 5 height 4
radio input "true"
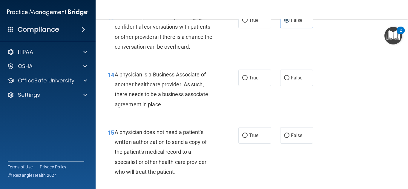
scroll to position [746, 0]
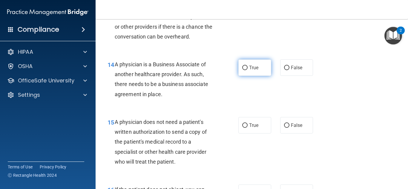
click at [248, 76] on label "True" at bounding box center [254, 67] width 33 height 16
click at [248, 70] on input "True" at bounding box center [244, 68] width 5 height 4
radio input "true"
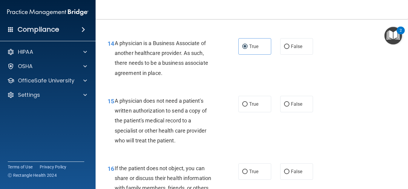
scroll to position [806, 0]
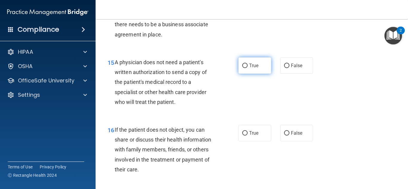
click at [250, 68] on span "True" at bounding box center [253, 66] width 9 height 6
click at [248, 68] on input "True" at bounding box center [244, 66] width 5 height 4
radio input "true"
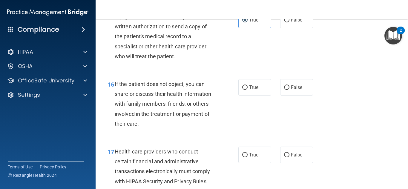
scroll to position [866, 0]
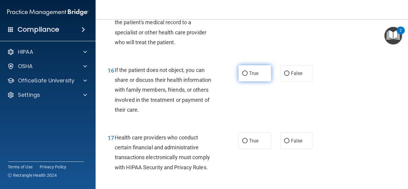
click at [249, 76] on span "True" at bounding box center [253, 73] width 9 height 6
click at [247, 76] on input "True" at bounding box center [244, 73] width 5 height 4
radio input "true"
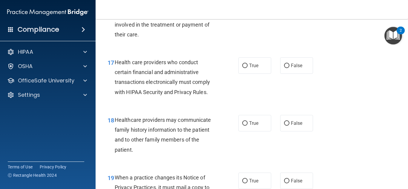
scroll to position [955, 0]
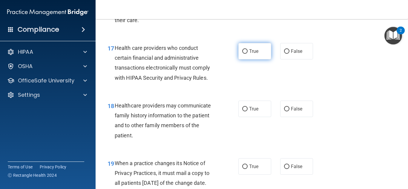
click at [250, 59] on label "True" at bounding box center [254, 51] width 33 height 16
click at [248, 54] on input "True" at bounding box center [244, 51] width 5 height 4
radio input "true"
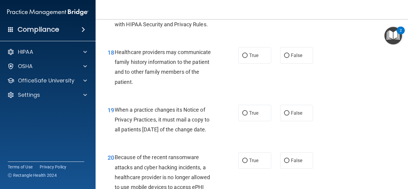
scroll to position [1015, 0]
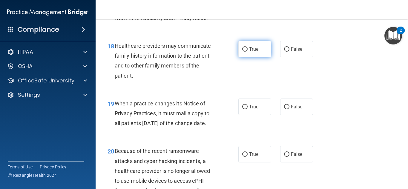
click at [262, 57] on label "True" at bounding box center [254, 49] width 33 height 16
click at [248, 52] on input "True" at bounding box center [244, 49] width 5 height 4
radio input "true"
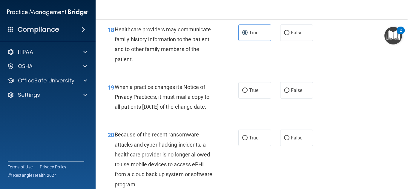
scroll to position [1075, 0]
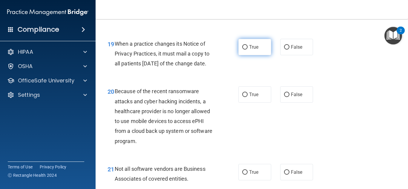
click at [255, 50] on span "True" at bounding box center [253, 47] width 9 height 6
click at [248, 50] on input "True" at bounding box center [244, 47] width 5 height 4
radio input "true"
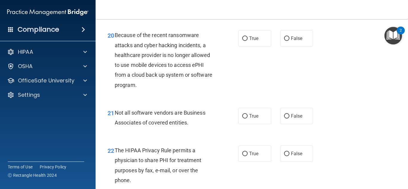
scroll to position [1134, 0]
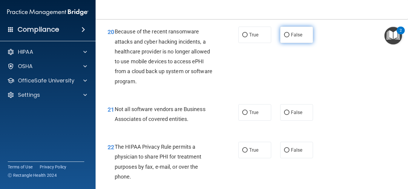
click at [287, 43] on label "False" at bounding box center [296, 35] width 33 height 16
click at [287, 37] on input "False" at bounding box center [286, 35] width 5 height 4
radio input "true"
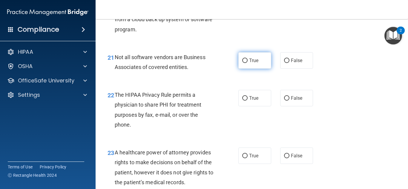
scroll to position [1194, 0]
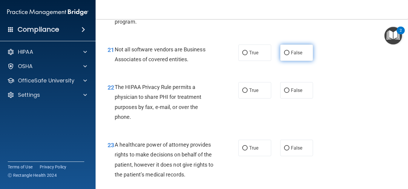
click at [291, 56] on span "False" at bounding box center [297, 53] width 12 height 6
click at [288, 55] on input "False" at bounding box center [286, 53] width 5 height 4
radio input "true"
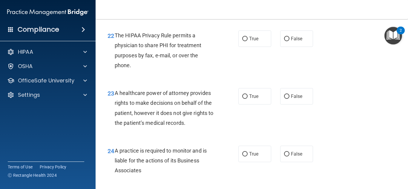
scroll to position [1254, 0]
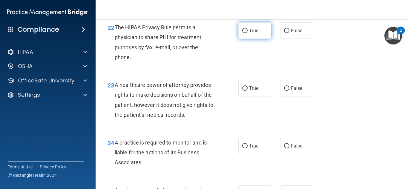
click at [257, 39] on label "True" at bounding box center [254, 30] width 33 height 16
click at [248, 33] on input "True" at bounding box center [244, 31] width 5 height 4
radio input "true"
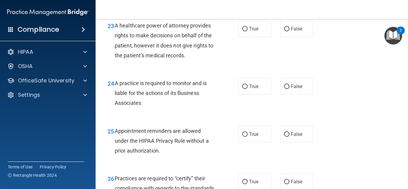
scroll to position [1314, 0]
click at [253, 37] on label "True" at bounding box center [254, 28] width 33 height 16
click at [248, 31] on input "True" at bounding box center [244, 29] width 5 height 4
radio input "true"
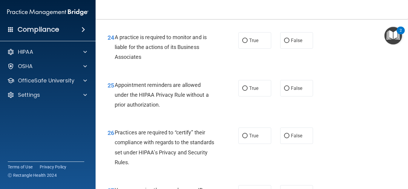
scroll to position [1373, 0]
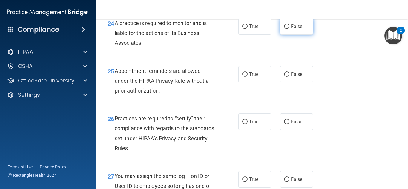
click at [280, 35] on label "False" at bounding box center [296, 26] width 33 height 16
click at [284, 29] on input "False" at bounding box center [286, 26] width 5 height 4
radio input "true"
click at [262, 35] on label "True" at bounding box center [254, 26] width 33 height 16
click at [248, 29] on input "True" at bounding box center [244, 26] width 5 height 4
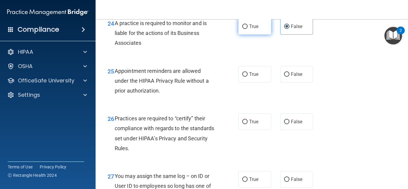
radio input "true"
radio input "false"
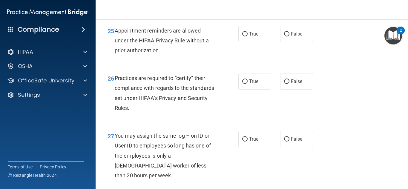
scroll to position [1433, 0]
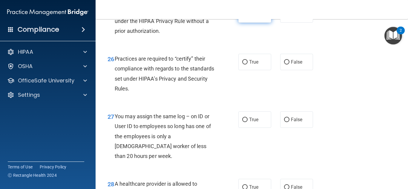
click at [255, 23] on label "True" at bounding box center [254, 14] width 33 height 16
click at [248, 17] on input "True" at bounding box center [244, 15] width 5 height 4
radio input "true"
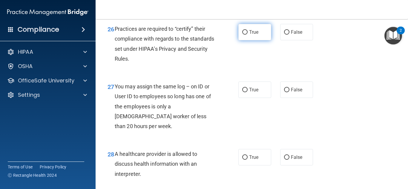
scroll to position [1403, 0]
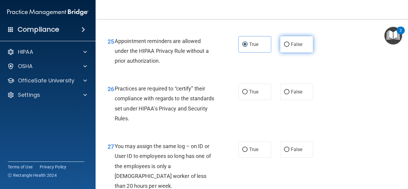
click at [283, 53] on label "False" at bounding box center [296, 44] width 33 height 16
click at [284, 47] on input "False" at bounding box center [286, 44] width 5 height 4
radio input "true"
radio input "false"
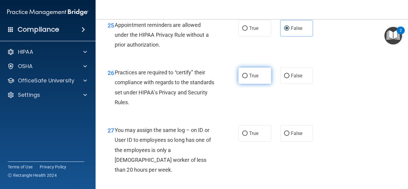
scroll to position [1463, 0]
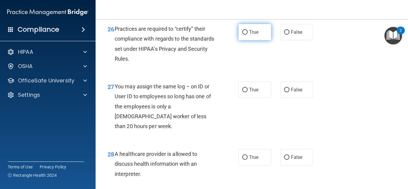
click at [254, 40] on label "True" at bounding box center [254, 32] width 33 height 16
click at [248, 35] on input "True" at bounding box center [244, 32] width 5 height 4
radio input "true"
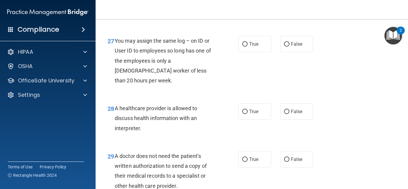
scroll to position [1523, 0]
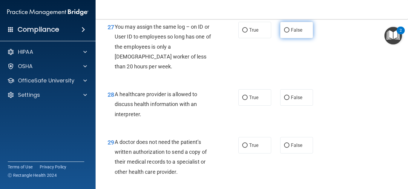
click at [285, 33] on input "False" at bounding box center [286, 30] width 5 height 4
radio input "true"
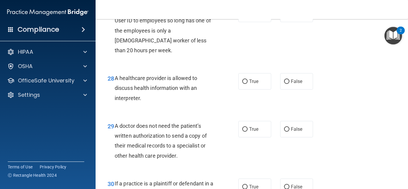
scroll to position [1582, 0]
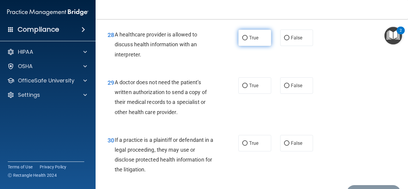
click at [258, 46] on label "True" at bounding box center [254, 38] width 33 height 16
click at [248, 40] on input "True" at bounding box center [244, 38] width 5 height 4
radio input "true"
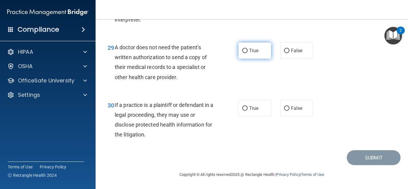
scroll to position [1627, 0]
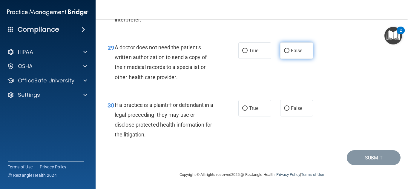
click at [305, 48] on label "False" at bounding box center [296, 50] width 33 height 16
click at [289, 49] on input "False" at bounding box center [286, 51] width 5 height 4
radio input "true"
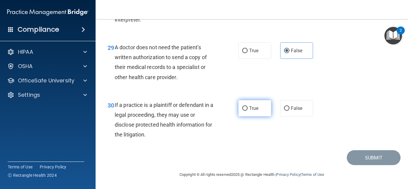
click at [240, 105] on label "True" at bounding box center [254, 108] width 33 height 16
click at [242, 106] on input "True" at bounding box center [244, 108] width 5 height 4
radio input "true"
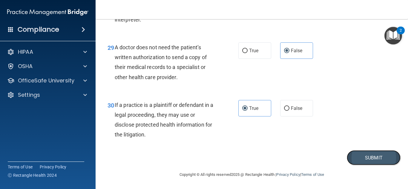
click at [357, 157] on button "Submit" at bounding box center [374, 157] width 54 height 15
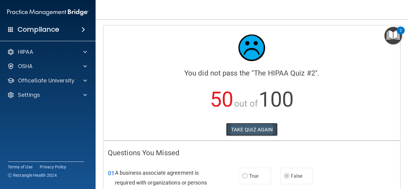
click at [262, 133] on button "TAKE QUIZ AGAIN" at bounding box center [252, 129] width 52 height 13
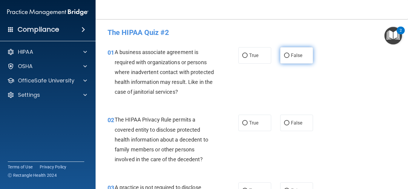
click at [291, 57] on span "False" at bounding box center [297, 56] width 12 height 6
click at [289, 57] on input "False" at bounding box center [286, 55] width 5 height 4
radio input "true"
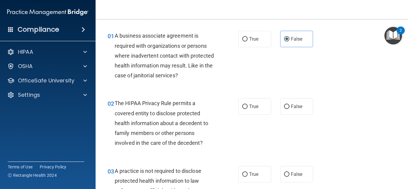
scroll to position [30, 0]
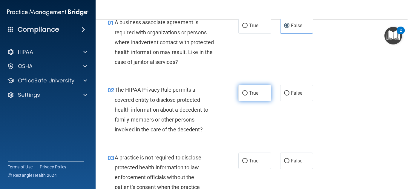
click at [253, 93] on span "True" at bounding box center [253, 93] width 9 height 6
click at [248, 93] on input "True" at bounding box center [244, 93] width 5 height 4
radio input "true"
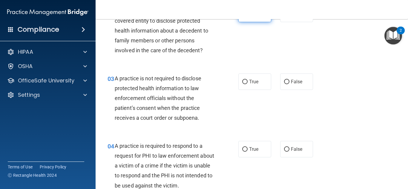
scroll to position [119, 0]
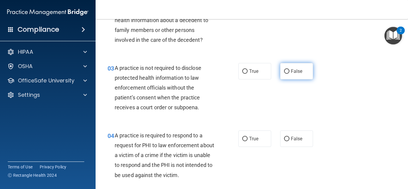
click at [299, 73] on span "False" at bounding box center [297, 71] width 12 height 6
click at [289, 73] on input "False" at bounding box center [286, 71] width 5 height 4
radio input "true"
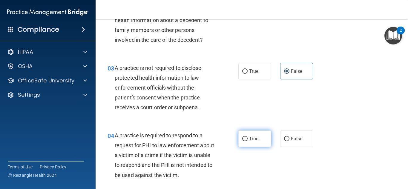
click at [251, 142] on label "True" at bounding box center [254, 138] width 33 height 16
click at [248, 141] on input "True" at bounding box center [244, 139] width 5 height 4
radio input "true"
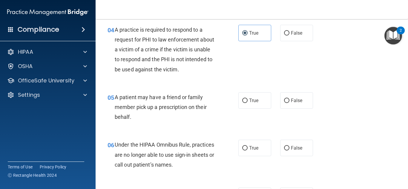
scroll to position [239, 0]
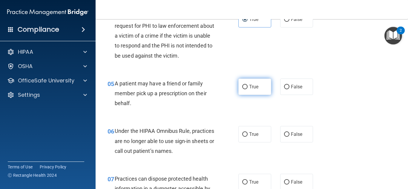
click at [258, 88] on label "True" at bounding box center [254, 87] width 33 height 16
click at [248, 88] on input "True" at bounding box center [244, 87] width 5 height 4
radio input "true"
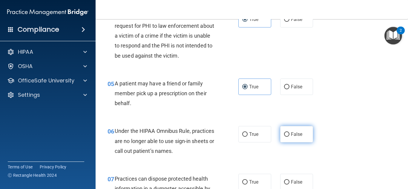
click at [299, 132] on label "False" at bounding box center [296, 134] width 33 height 16
click at [289, 132] on input "False" at bounding box center [286, 134] width 5 height 4
radio input "true"
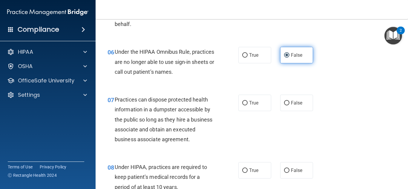
scroll to position [328, 0]
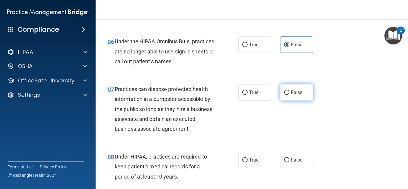
click at [294, 96] on label "False" at bounding box center [296, 92] width 33 height 16
click at [289, 95] on input "False" at bounding box center [286, 92] width 5 height 4
radio input "true"
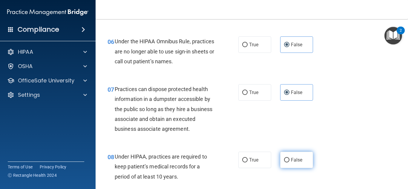
click at [284, 160] on input "False" at bounding box center [286, 160] width 5 height 4
radio input "true"
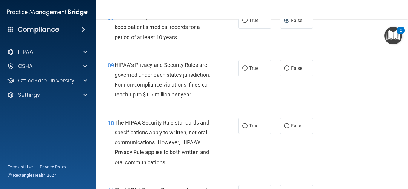
scroll to position [478, 0]
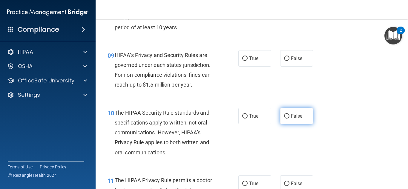
click at [291, 116] on span "False" at bounding box center [297, 116] width 12 height 6
click at [289, 116] on input "False" at bounding box center [286, 116] width 5 height 4
radio input "true"
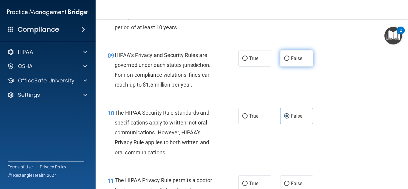
click at [291, 65] on label "False" at bounding box center [296, 58] width 33 height 16
click at [289, 61] on input "False" at bounding box center [286, 58] width 5 height 4
radio input "true"
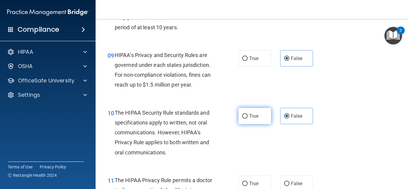
click at [245, 116] on input "True" at bounding box center [244, 116] width 5 height 4
radio input "true"
radio input "false"
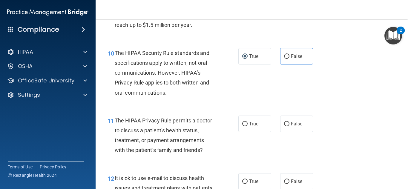
scroll to position [567, 0]
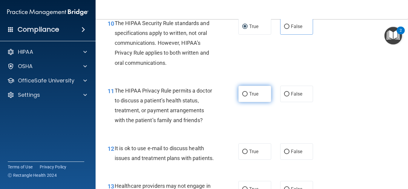
click at [245, 93] on input "True" at bounding box center [244, 94] width 5 height 4
radio input "true"
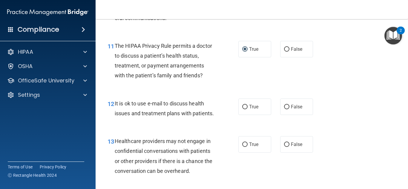
scroll to position [627, 0]
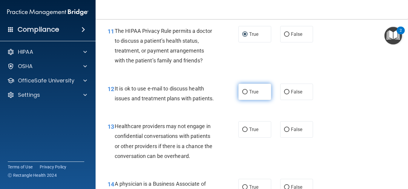
click at [254, 90] on span "True" at bounding box center [253, 92] width 9 height 6
click at [248, 90] on input "True" at bounding box center [244, 92] width 5 height 4
radio input "true"
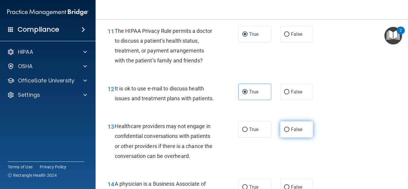
click at [300, 137] on label "False" at bounding box center [296, 129] width 33 height 16
click at [289, 132] on input "False" at bounding box center [286, 129] width 5 height 4
radio input "true"
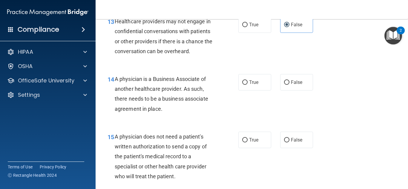
scroll to position [746, 0]
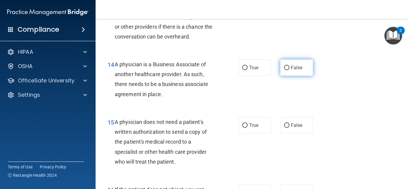
click at [288, 76] on label "False" at bounding box center [296, 67] width 33 height 16
click at [288, 70] on input "False" at bounding box center [286, 68] width 5 height 4
radio input "true"
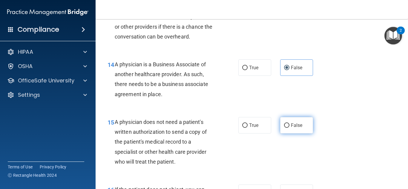
click at [291, 128] on span "False" at bounding box center [297, 125] width 12 height 6
click at [289, 128] on input "False" at bounding box center [286, 125] width 5 height 4
radio input "true"
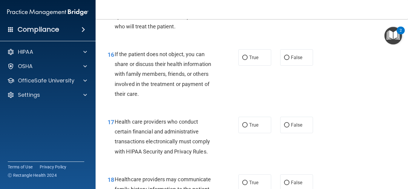
scroll to position [896, 0]
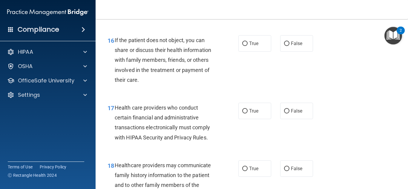
click at [255, 62] on div "16 If the patient does not object, you can share or discuss their health inform…" at bounding box center [251, 61] width 297 height 67
click at [254, 52] on label "True" at bounding box center [254, 43] width 33 height 16
click at [248, 46] on input "True" at bounding box center [244, 43] width 5 height 4
radio input "true"
click at [255, 114] on span "True" at bounding box center [253, 111] width 9 height 6
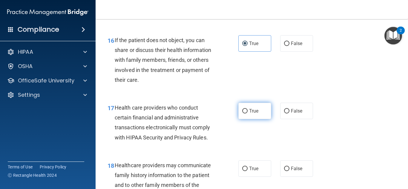
click at [248, 113] on input "True" at bounding box center [244, 111] width 5 height 4
radio input "true"
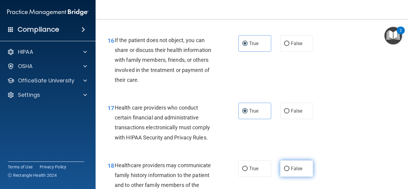
click at [286, 171] on input "False" at bounding box center [286, 169] width 5 height 4
radio input "true"
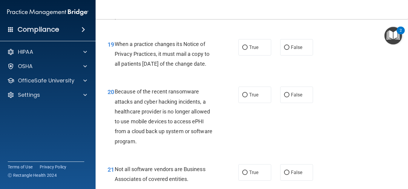
scroll to position [1075, 0]
click at [291, 50] on span "False" at bounding box center [297, 47] width 12 height 6
click at [289, 50] on input "False" at bounding box center [286, 47] width 5 height 4
radio input "true"
click at [291, 97] on span "False" at bounding box center [297, 95] width 12 height 6
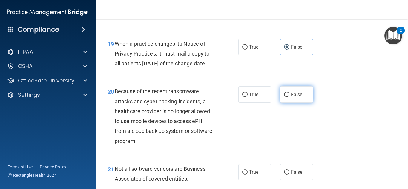
click at [289, 97] on input "False" at bounding box center [286, 95] width 5 height 4
radio input "true"
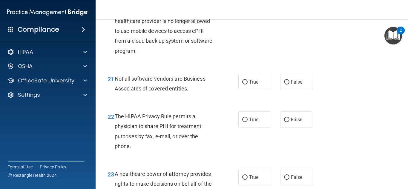
scroll to position [1194, 0]
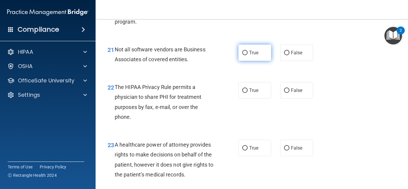
click at [246, 61] on label "True" at bounding box center [254, 52] width 33 height 16
click at [246, 55] on input "True" at bounding box center [244, 53] width 5 height 4
radio input "true"
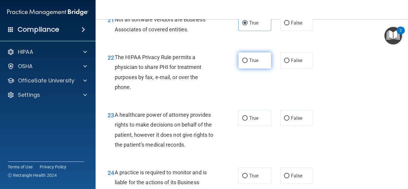
click at [263, 69] on label "True" at bounding box center [254, 60] width 33 height 16
click at [248, 63] on input "True" at bounding box center [244, 61] width 5 height 4
radio input "true"
click at [297, 121] on span "False" at bounding box center [297, 118] width 12 height 6
click at [289, 121] on input "False" at bounding box center [286, 118] width 5 height 4
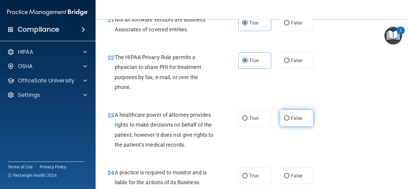
radio input "true"
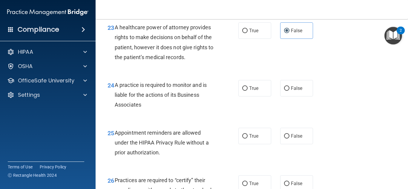
scroll to position [1314, 0]
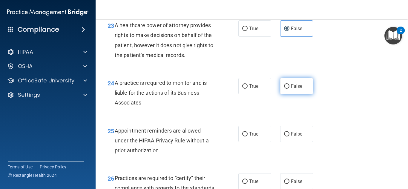
click at [293, 94] on label "False" at bounding box center [296, 86] width 33 height 16
click at [289, 89] on input "False" at bounding box center [286, 86] width 5 height 4
radio input "true"
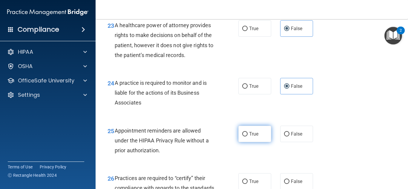
click at [244, 142] on label "True" at bounding box center [254, 134] width 33 height 16
click at [244, 136] on input "True" at bounding box center [244, 134] width 5 height 4
radio input "true"
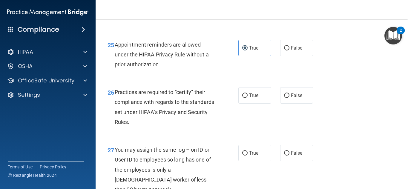
scroll to position [1403, 0]
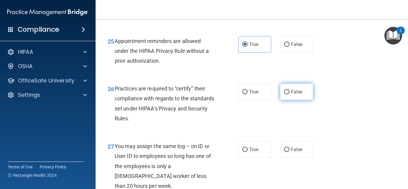
click at [296, 95] on span "False" at bounding box center [297, 92] width 12 height 6
click at [289, 94] on input "False" at bounding box center [286, 92] width 5 height 4
radio input "true"
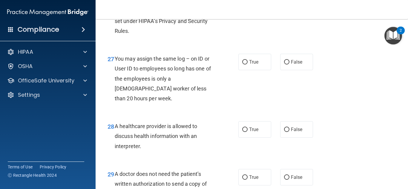
scroll to position [1493, 0]
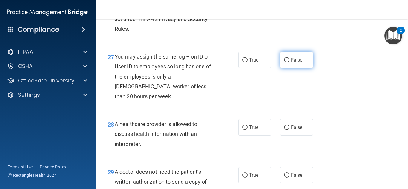
click at [291, 63] on span "False" at bounding box center [297, 60] width 12 height 6
click at [289, 62] on input "False" at bounding box center [286, 60] width 5 height 4
radio input "true"
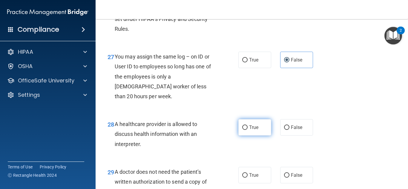
click at [253, 136] on label "True" at bounding box center [254, 127] width 33 height 16
click at [248, 130] on input "True" at bounding box center [244, 127] width 5 height 4
radio input "true"
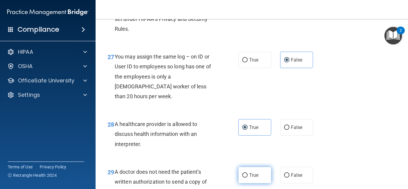
click at [256, 178] on span "True" at bounding box center [253, 175] width 9 height 6
click at [248, 178] on input "True" at bounding box center [244, 175] width 5 height 4
radio input "true"
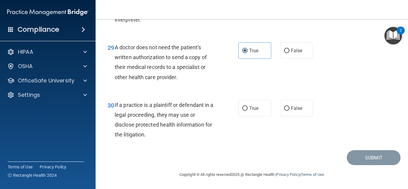
scroll to position [1627, 0]
click at [245, 110] on input "True" at bounding box center [244, 108] width 5 height 4
radio input "true"
click at [353, 163] on button "Submit" at bounding box center [374, 157] width 54 height 15
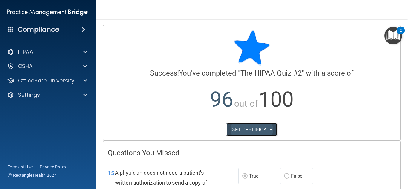
click at [255, 132] on link "GET CERTIFICATE" at bounding box center [251, 129] width 51 height 13
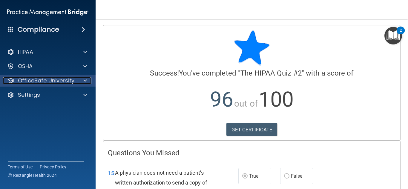
click at [31, 82] on p "OfficeSafe University" at bounding box center [46, 80] width 56 height 7
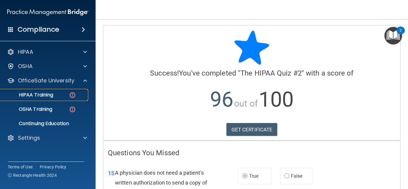
click at [59, 93] on div "HIPAA Training" at bounding box center [45, 95] width 82 height 6
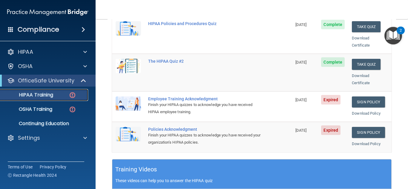
scroll to position [149, 0]
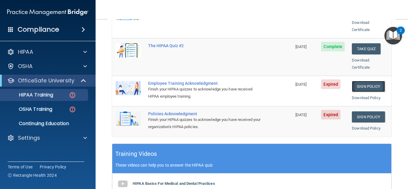
click at [364, 81] on link "Sign Policy" at bounding box center [368, 86] width 33 height 11
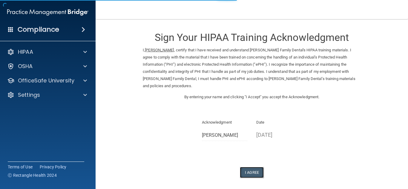
click at [248, 167] on button "I Agree" at bounding box center [252, 172] width 24 height 11
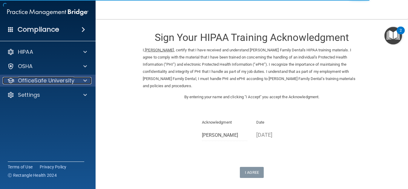
click at [41, 82] on p "OfficeSafe University" at bounding box center [46, 80] width 56 height 7
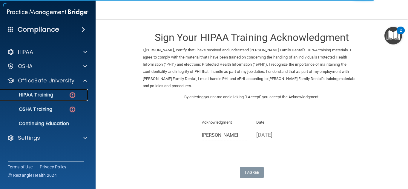
click at [43, 93] on p "HIPAA Training" at bounding box center [28, 95] width 49 height 6
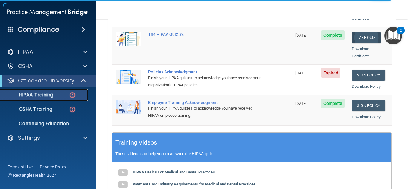
scroll to position [133, 0]
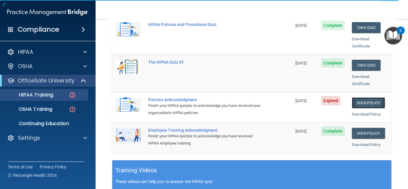
click at [364, 97] on link "Sign Policy" at bounding box center [368, 102] width 33 height 11
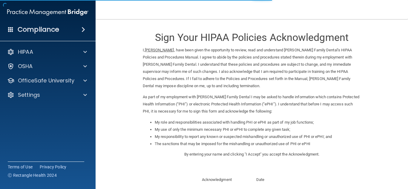
scroll to position [84, 0]
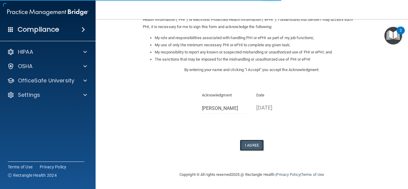
click at [253, 143] on button "I Agree" at bounding box center [252, 145] width 24 height 11
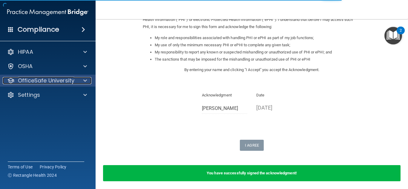
click at [40, 82] on p "OfficeSafe University" at bounding box center [46, 80] width 56 height 7
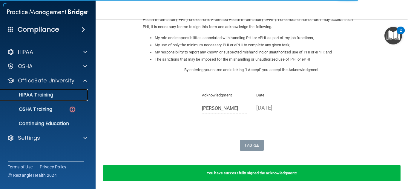
click at [46, 98] on p "HIPAA Training" at bounding box center [28, 95] width 49 height 6
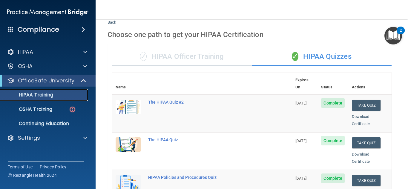
scroll to position [13, 0]
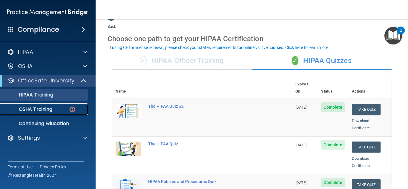
click at [45, 109] on p "OSHA Training" at bounding box center [28, 109] width 48 height 6
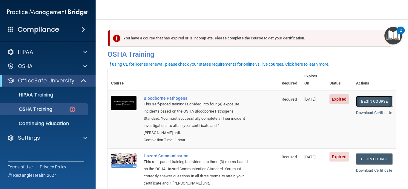
click at [373, 96] on link "Begin Course" at bounding box center [374, 101] width 36 height 11
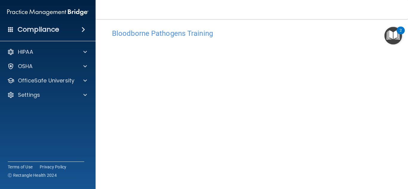
scroll to position [22, 0]
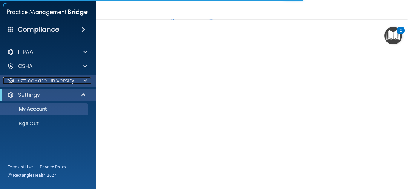
click at [70, 80] on p "OfficeSafe University" at bounding box center [46, 80] width 56 height 7
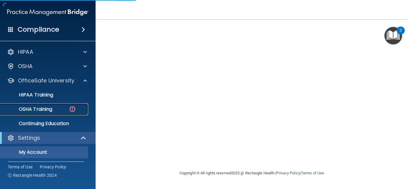
click at [50, 110] on p "OSHA Training" at bounding box center [28, 109] width 48 height 6
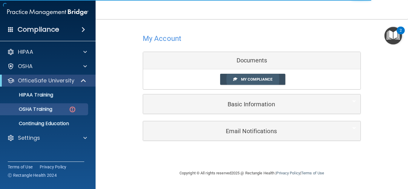
click at [261, 81] on span "My Compliance" at bounding box center [256, 79] width 31 height 4
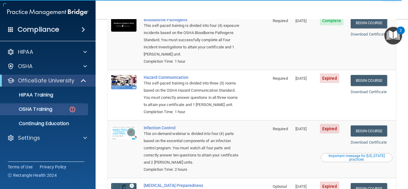
scroll to position [149, 0]
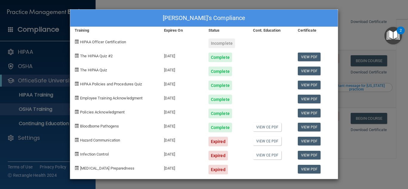
click at [237, 1] on div "Diana Scogham's Compliance Training Expires On Status Cont. Education Certifica…" at bounding box center [204, 94] width 408 height 189
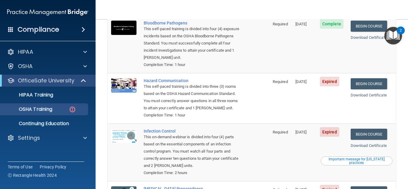
scroll to position [60, 0]
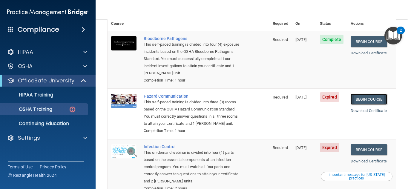
click at [361, 94] on link "Begin Course" at bounding box center [369, 99] width 36 height 11
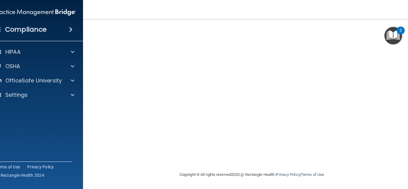
scroll to position [36, 0]
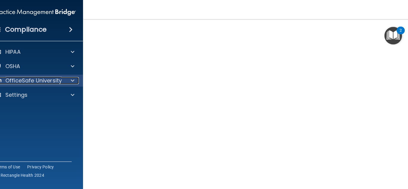
click at [41, 80] on p "OfficeSafe University" at bounding box center [33, 80] width 56 height 7
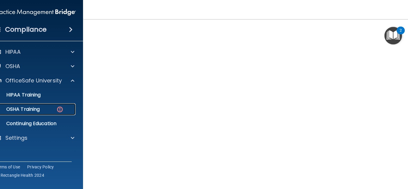
click at [34, 107] on p "OSHA Training" at bounding box center [15, 109] width 48 height 6
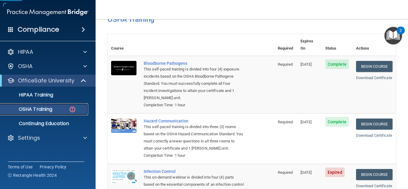
scroll to position [119, 0]
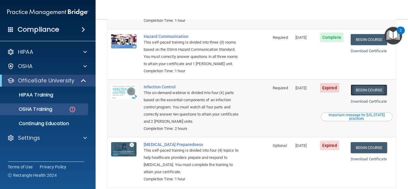
click at [362, 91] on link "Begin Course" at bounding box center [369, 89] width 36 height 11
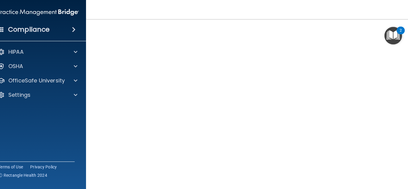
scroll to position [37, 0]
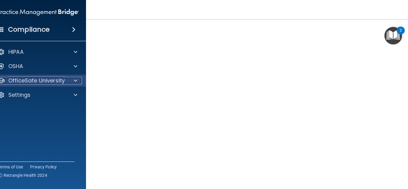
click at [49, 80] on p "OfficeSafe University" at bounding box center [36, 80] width 56 height 7
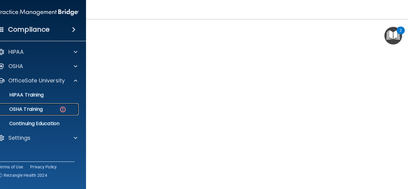
click at [29, 108] on p "OSHA Training" at bounding box center [18, 109] width 48 height 6
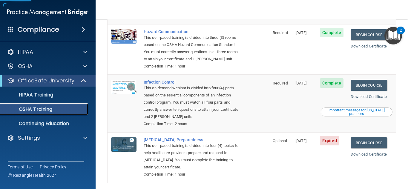
scroll to position [126, 0]
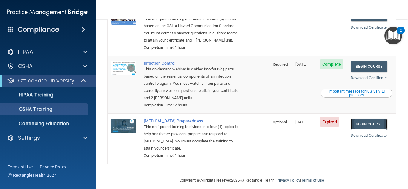
click at [362, 124] on link "Begin Course" at bounding box center [369, 124] width 36 height 11
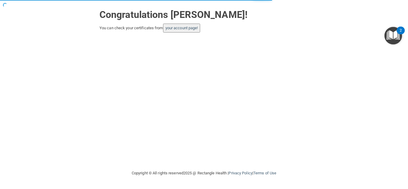
click at [203, 27] on div "You can check your certificates from your account page!" at bounding box center [203, 28] width 209 height 9
click at [198, 30] on link "your account page!" at bounding box center [181, 28] width 33 height 4
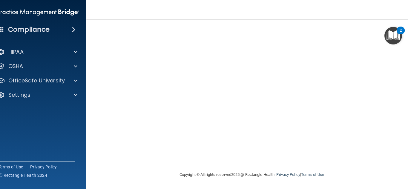
scroll to position [22, 0]
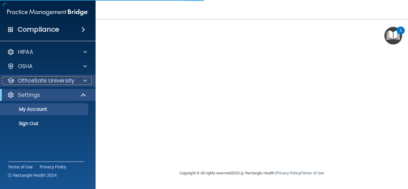
click at [47, 79] on p "OfficeSafe University" at bounding box center [46, 80] width 56 height 7
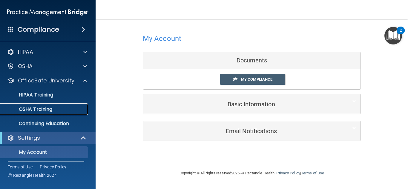
click at [40, 108] on p "OSHA Training" at bounding box center [28, 109] width 48 height 6
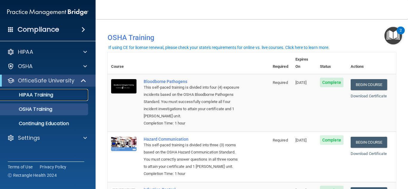
click at [36, 94] on p "HIPAA Training" at bounding box center [28, 95] width 49 height 6
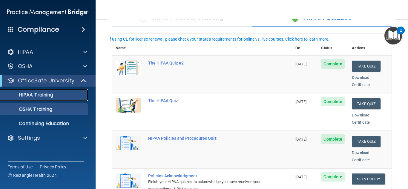
scroll to position [13, 0]
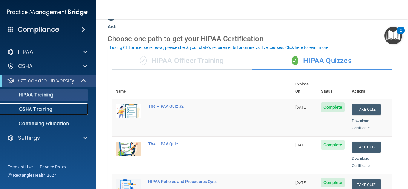
click at [43, 109] on p "OSHA Training" at bounding box center [28, 109] width 48 height 6
